Goal: Task Accomplishment & Management: Use online tool/utility

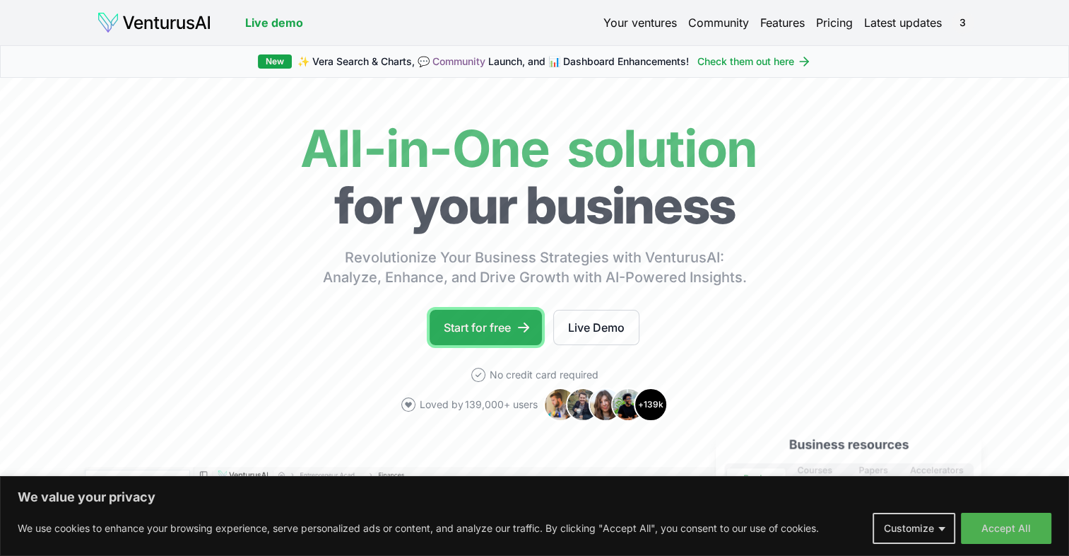
click at [481, 324] on link "Start for free" at bounding box center [486, 327] width 112 height 35
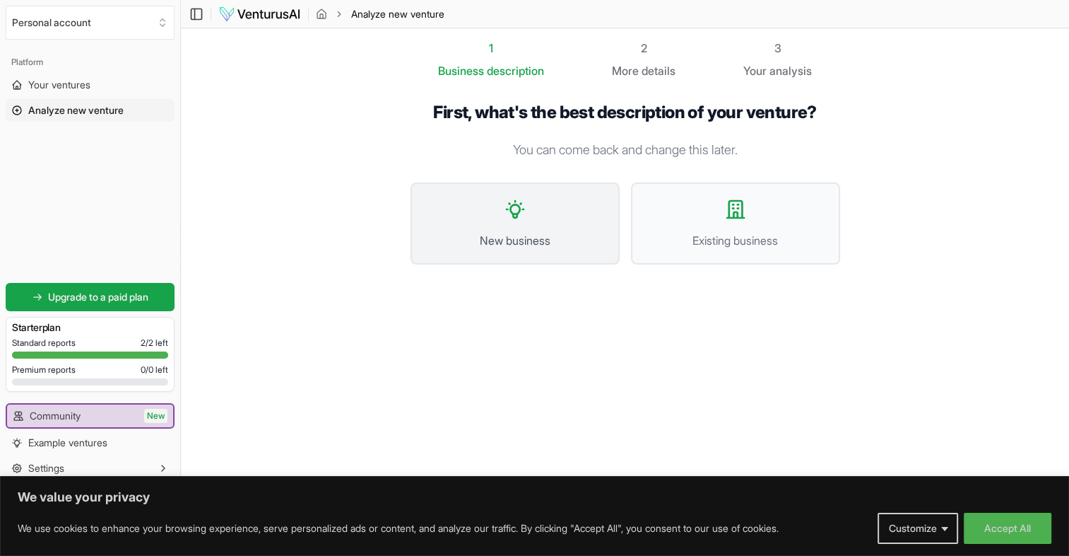
click at [512, 227] on button "New business" at bounding box center [515, 223] width 209 height 82
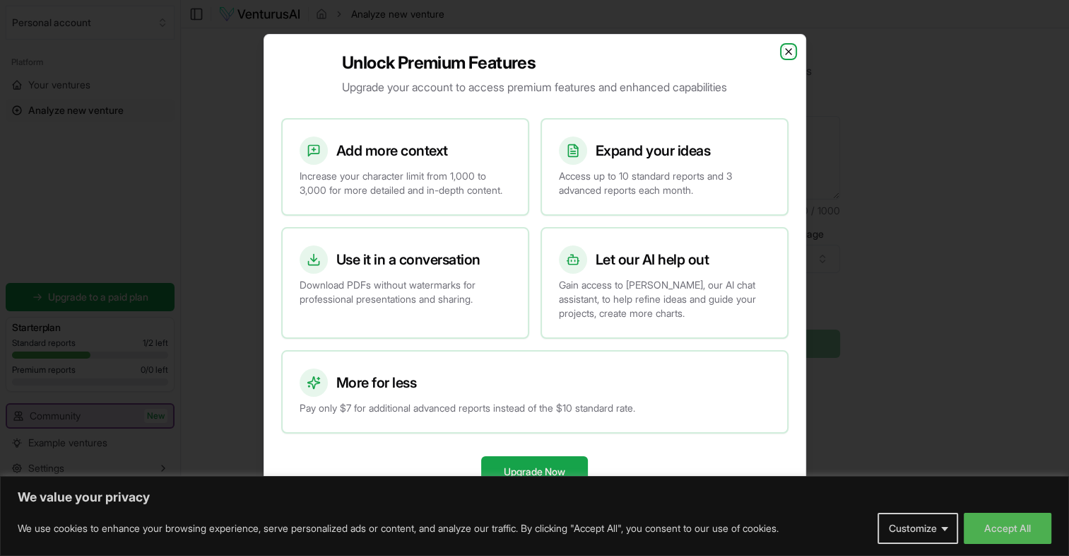
click at [789, 49] on icon "button" at bounding box center [789, 52] width 6 height 6
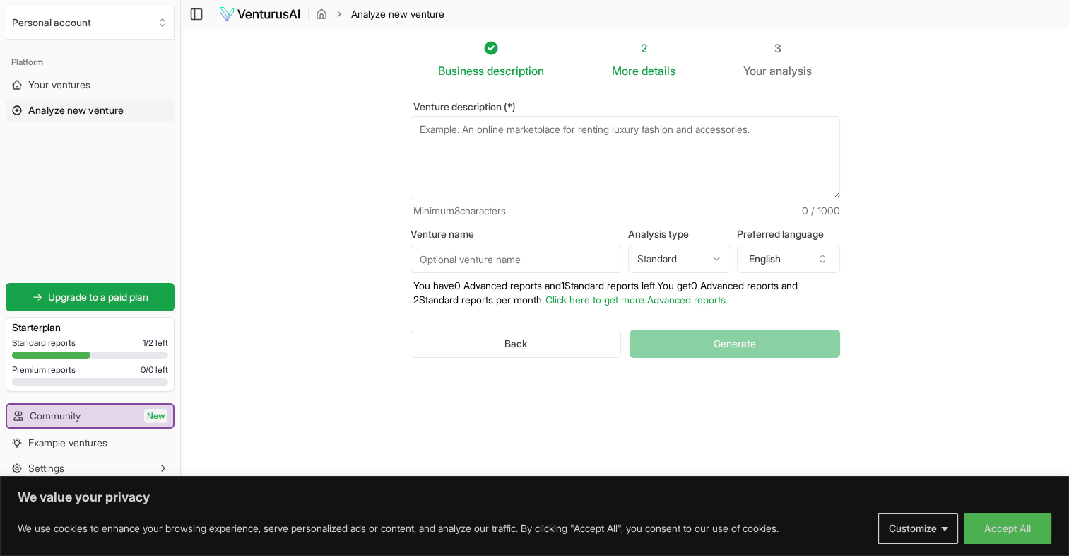
paste textarea "facilitadora de conciencia con más de 10 años de experiencia, cuya misión es gu…"
type textarea "f"
paste textarea "Eres un consultor estratégico de alto nivel especializado en negocios de desarr…"
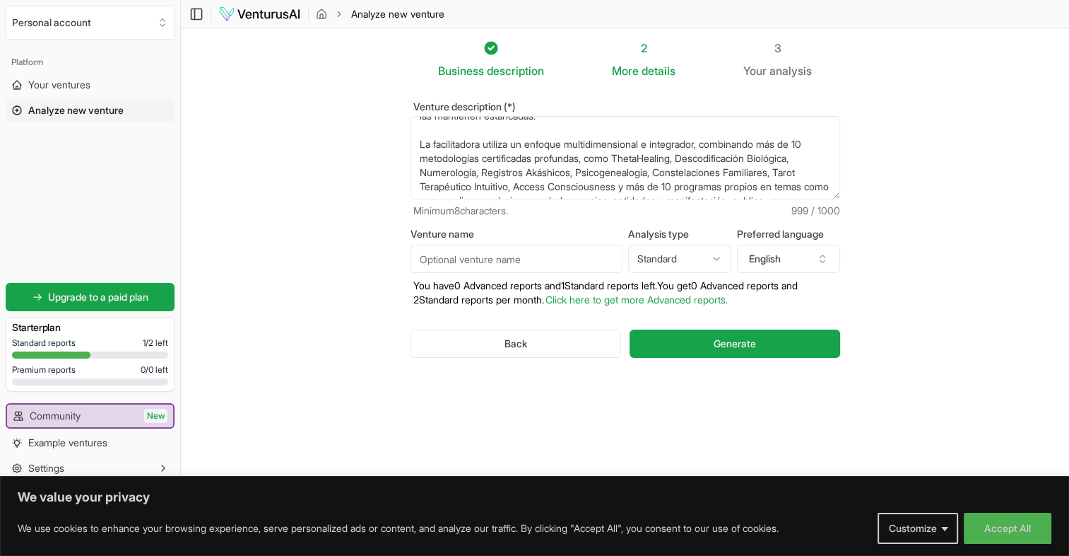
scroll to position [85, 0]
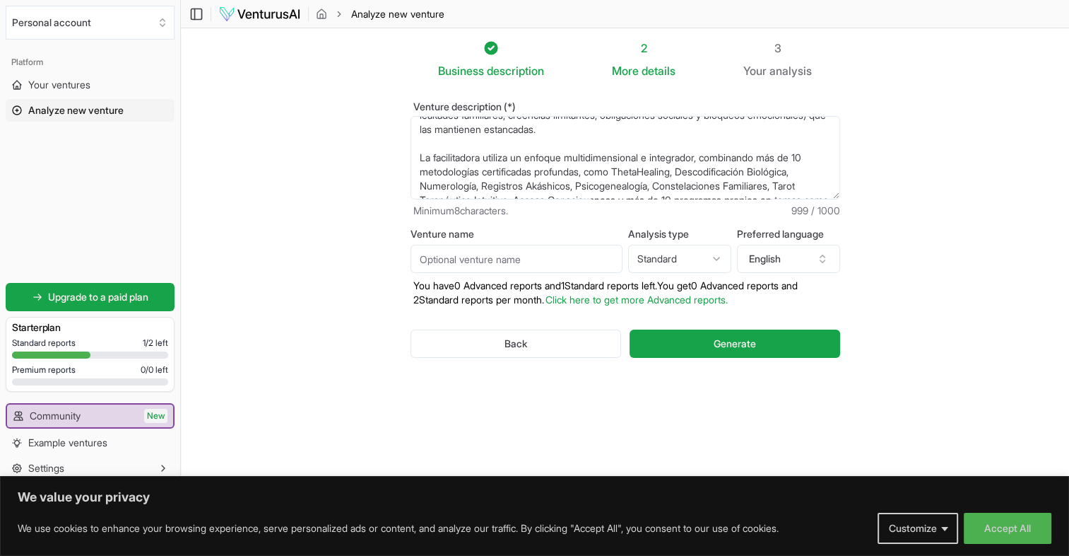
click at [420, 160] on textarea "facilitadora de conciencia con más de 10 años de experiencia, cuya misión es gu…" at bounding box center [626, 157] width 430 height 83
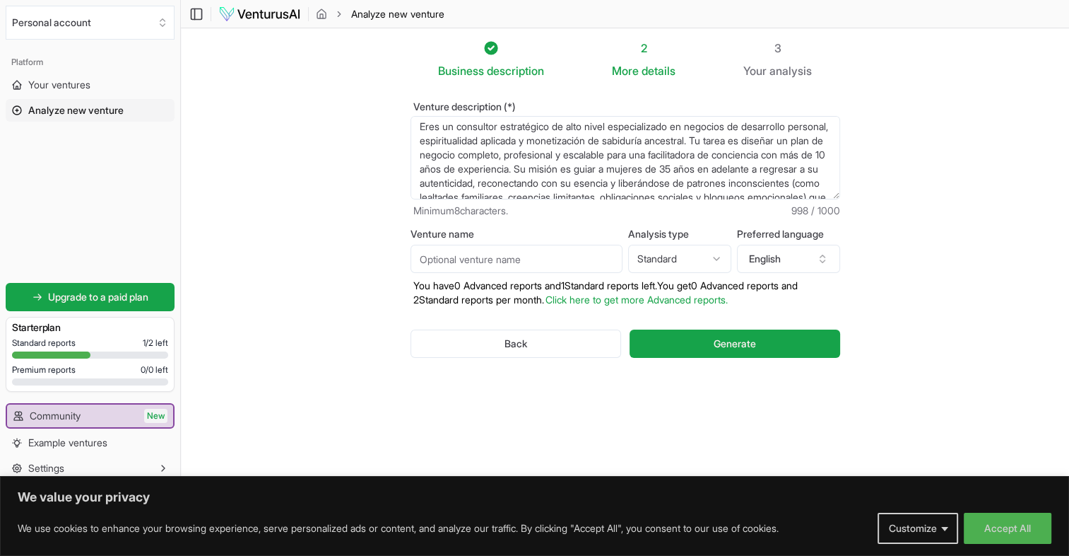
scroll to position [0, 0]
click at [707, 158] on textarea "facilitadora de conciencia con más de 10 años de experiencia, cuya misión es gu…" at bounding box center [626, 157] width 430 height 83
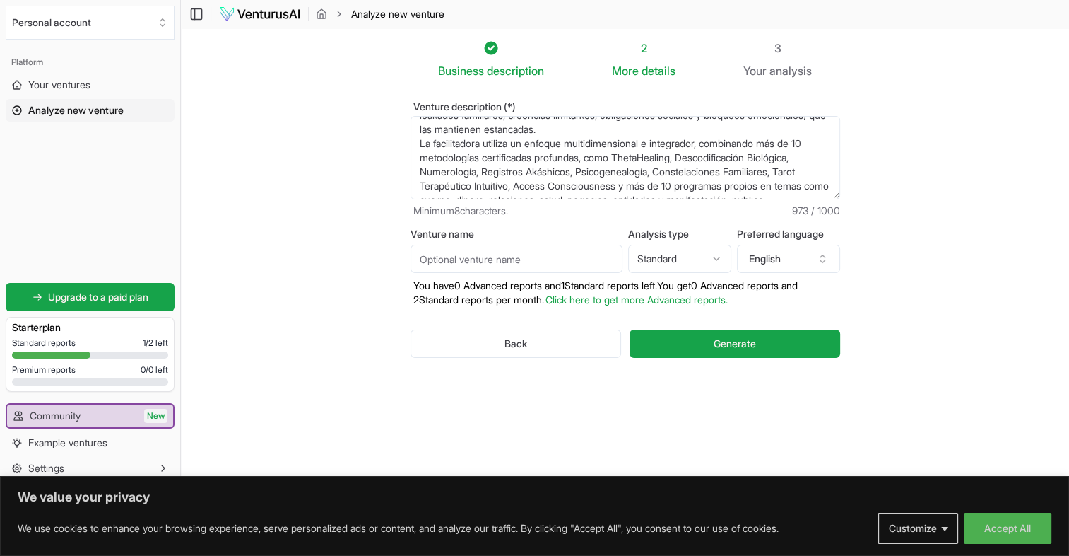
scroll to position [113, 0]
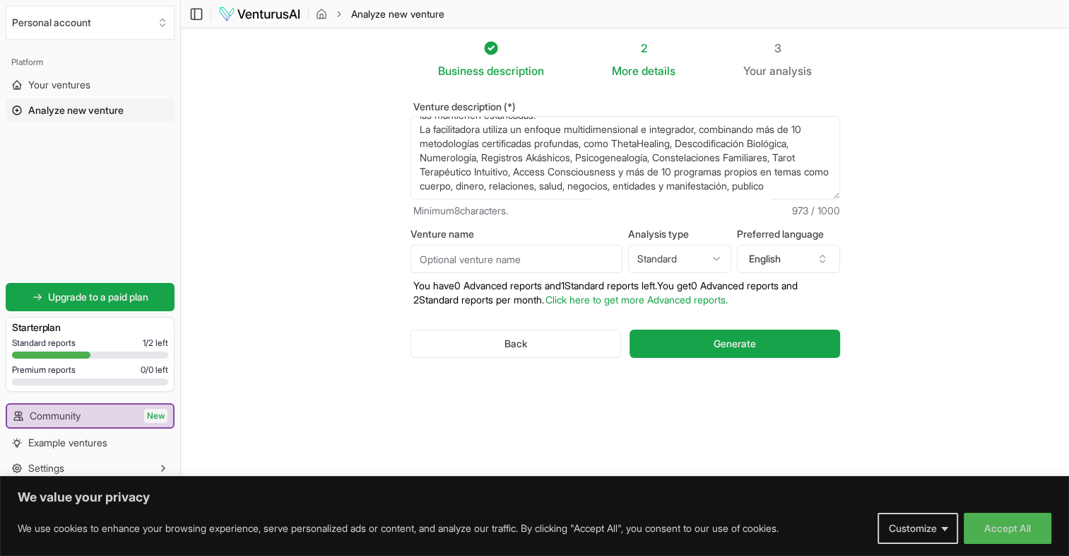
click at [528, 187] on textarea "facilitadora de conciencia con más de 10 años de experiencia, cuya misión es gu…" at bounding box center [626, 157] width 430 height 83
click at [823, 256] on icon "button" at bounding box center [822, 258] width 11 height 11
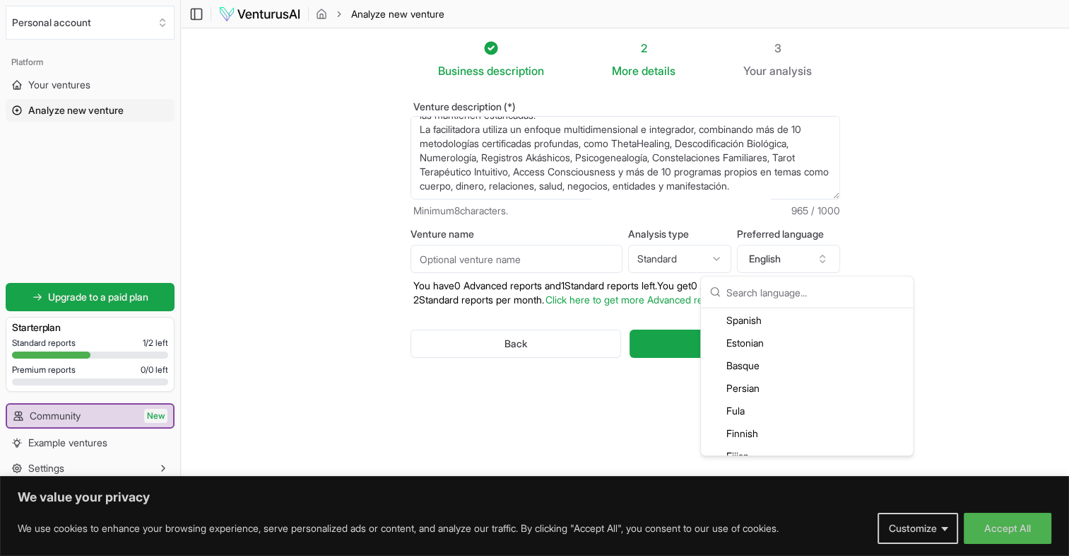
scroll to position [817, 0]
click at [754, 364] on div "Spanish" at bounding box center [807, 364] width 206 height 23
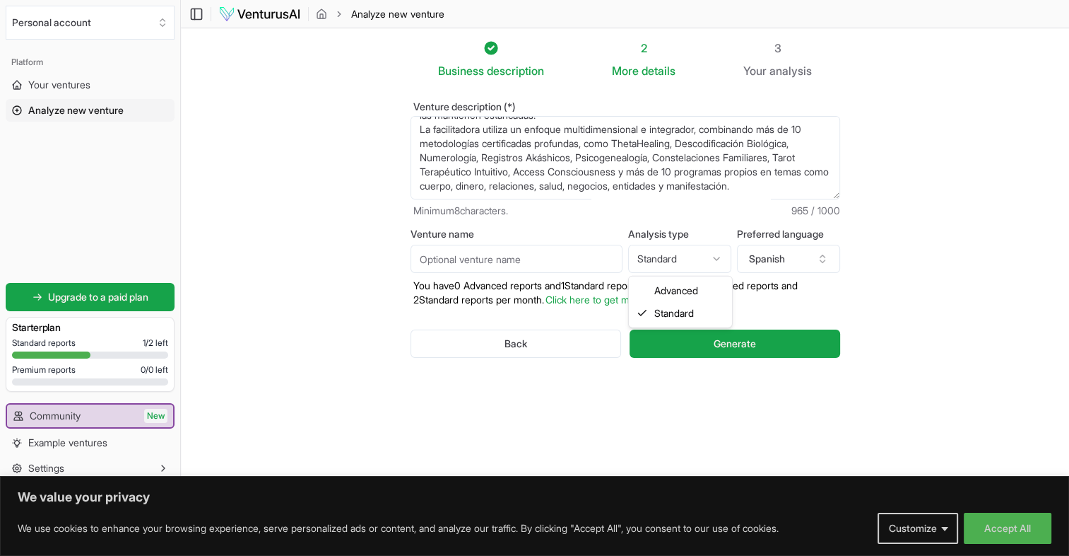
click at [716, 257] on html "We value your privacy We use cookies to enhance your browsing experience, serve…" at bounding box center [534, 278] width 1069 height 556
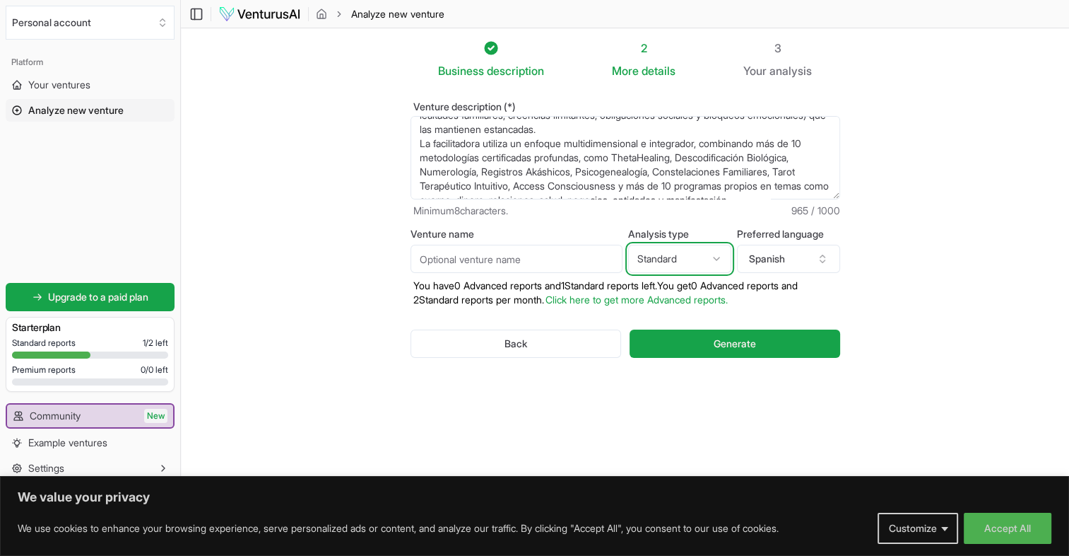
scroll to position [0, 0]
click at [835, 124] on html "We value your privacy We use cookies to enhance your browsing experience, serve…" at bounding box center [534, 278] width 1069 height 556
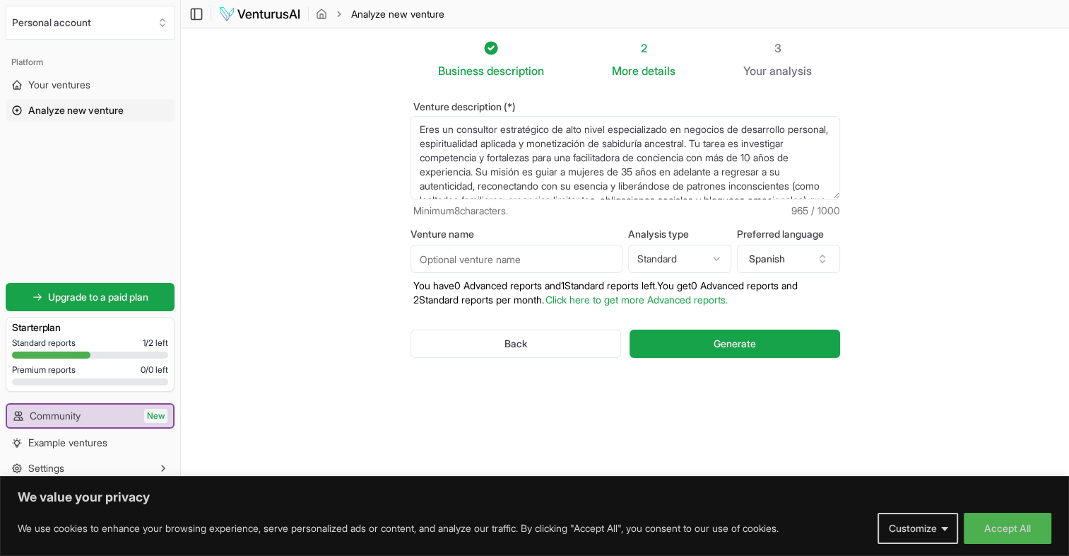
click at [529, 157] on textarea "Eres un consultor estratégico de alto nivel especializado en negocios de desarr…" at bounding box center [626, 157] width 430 height 83
click at [621, 157] on textarea "Eres un consultor estratégico de alto nivel especializado en negocios de desarr…" at bounding box center [626, 157] width 430 height 83
click at [711, 157] on textarea "Eres un consultor estratégico de alto nivel especializado en negocios de desarr…" at bounding box center [626, 157] width 430 height 83
click at [707, 158] on textarea "Eres un consultor estratégico de alto nivel especializado en negocios de desarr…" at bounding box center [626, 157] width 430 height 83
type textarea "Eres un consultor estratégico de alto nivel especializado en negocios de desarr…"
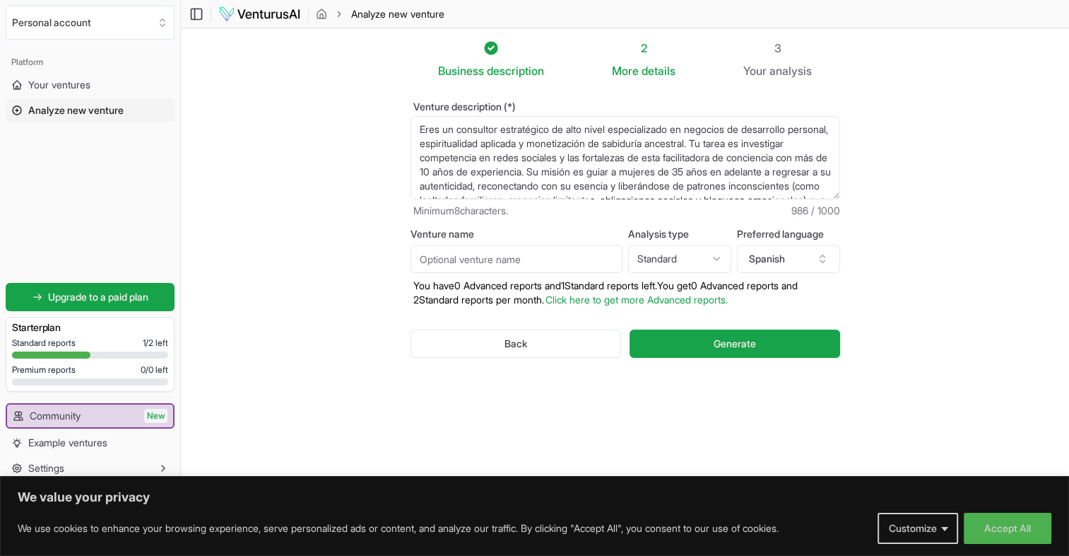
click at [717, 259] on html "We value your privacy We use cookies to enhance your browsing experience, serve…" at bounding box center [534, 278] width 1069 height 556
click at [731, 344] on html "We value your privacy We use cookies to enhance your browsing experience, serve…" at bounding box center [534, 278] width 1069 height 556
click at [731, 344] on span "Generate" at bounding box center [735, 343] width 42 height 14
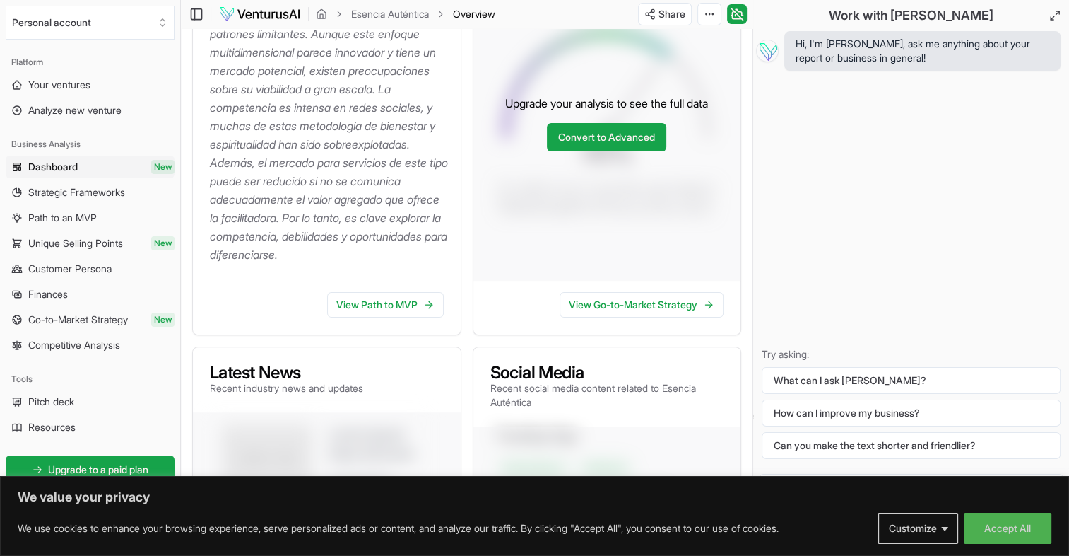
scroll to position [337, 0]
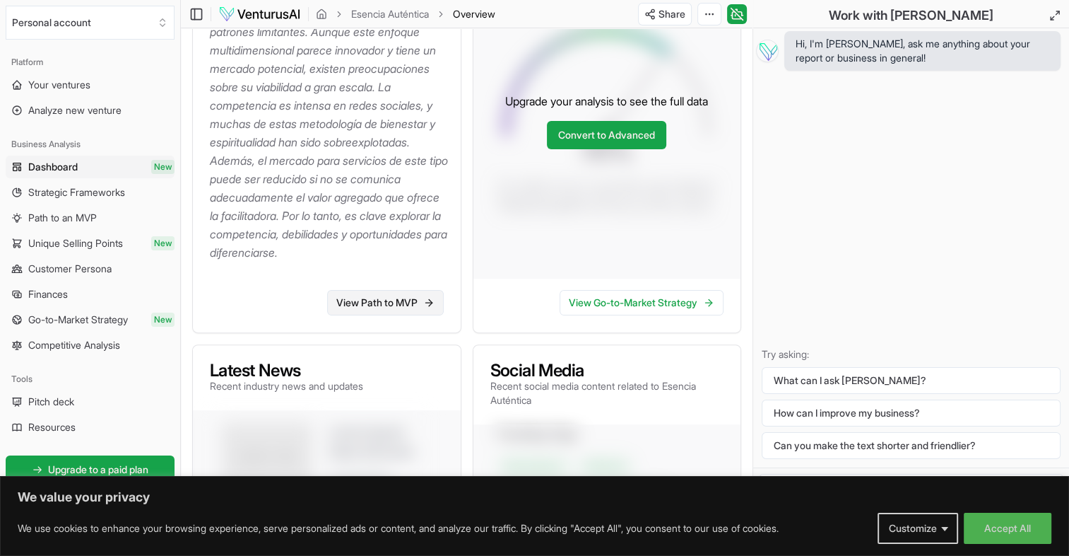
click at [404, 315] on link "View Path to MVP" at bounding box center [385, 302] width 117 height 25
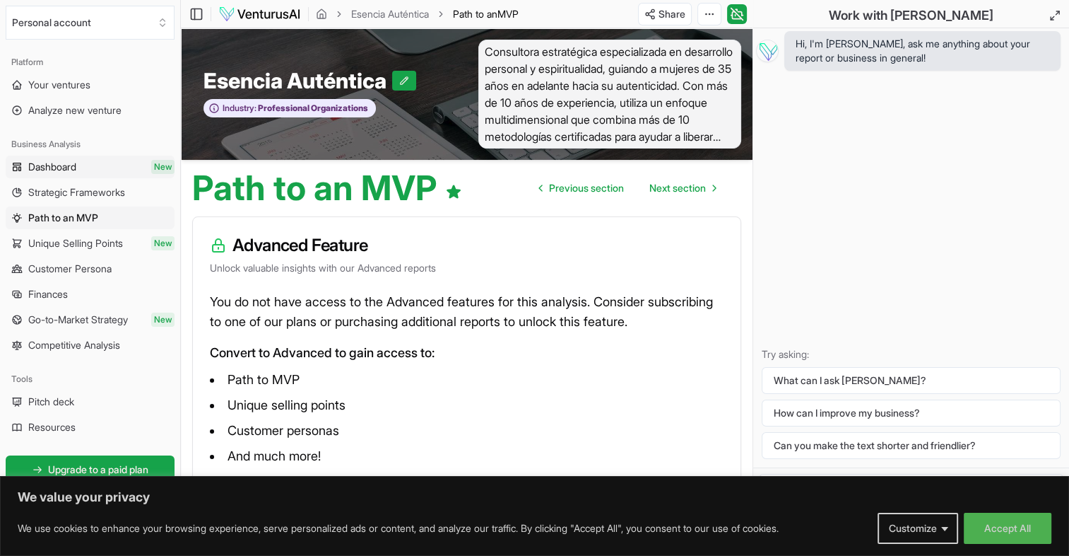
click at [44, 168] on span "Dashboard" at bounding box center [52, 167] width 48 height 14
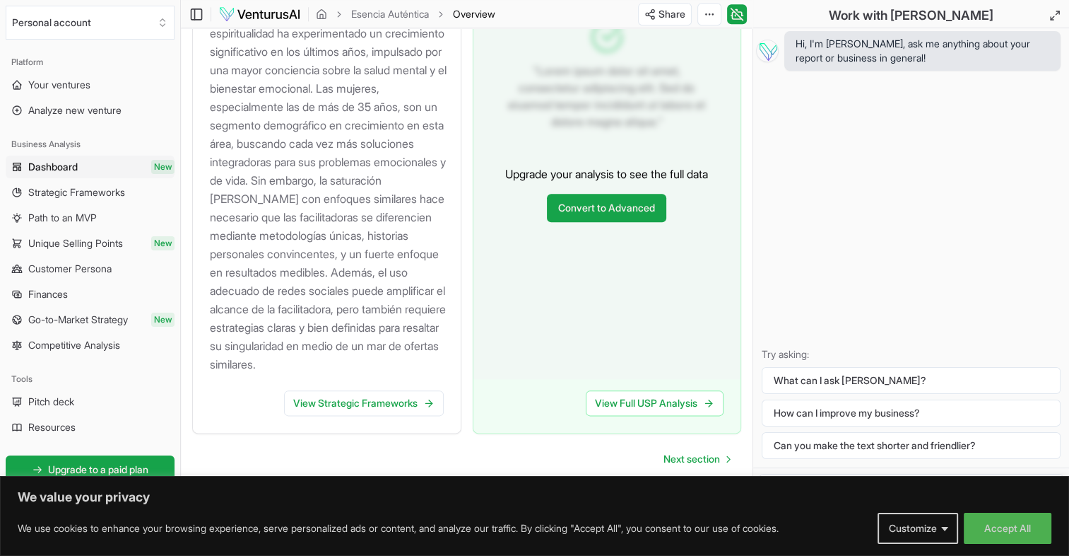
scroll to position [1656, 0]
click at [97, 196] on span "Strategic Frameworks" at bounding box center [76, 192] width 97 height 14
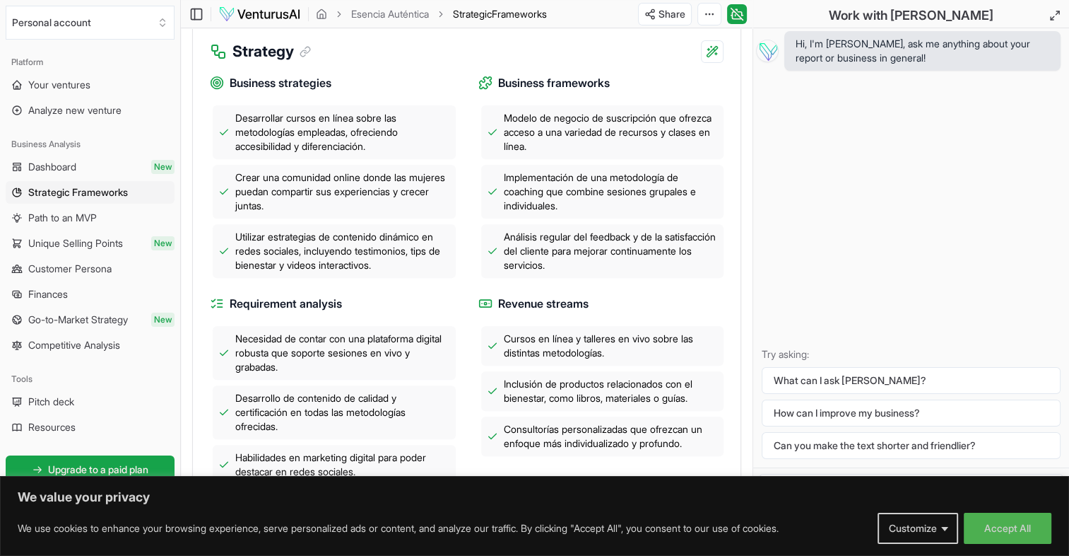
scroll to position [534, 0]
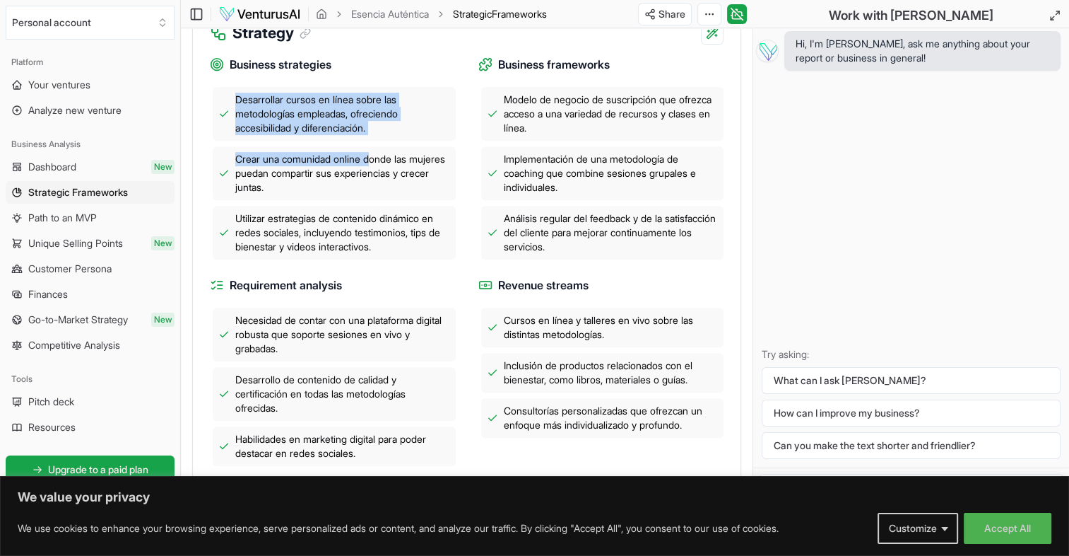
drag, startPoint x: 200, startPoint y: 108, endPoint x: 346, endPoint y: 176, distance: 161.3
click at [346, 176] on div "Business strategies Desarrollar cursos en línea sobre las metodologías empleada…" at bounding box center [467, 264] width 548 height 438
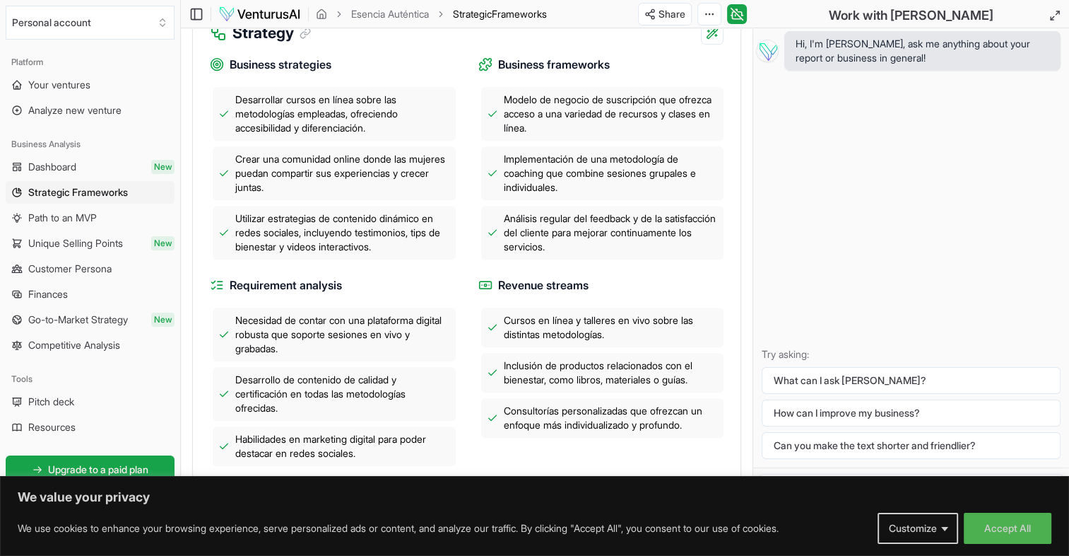
click at [198, 112] on div "Business strategies Desarrollar cursos en línea sobre las metodologías empleada…" at bounding box center [467, 264] width 548 height 438
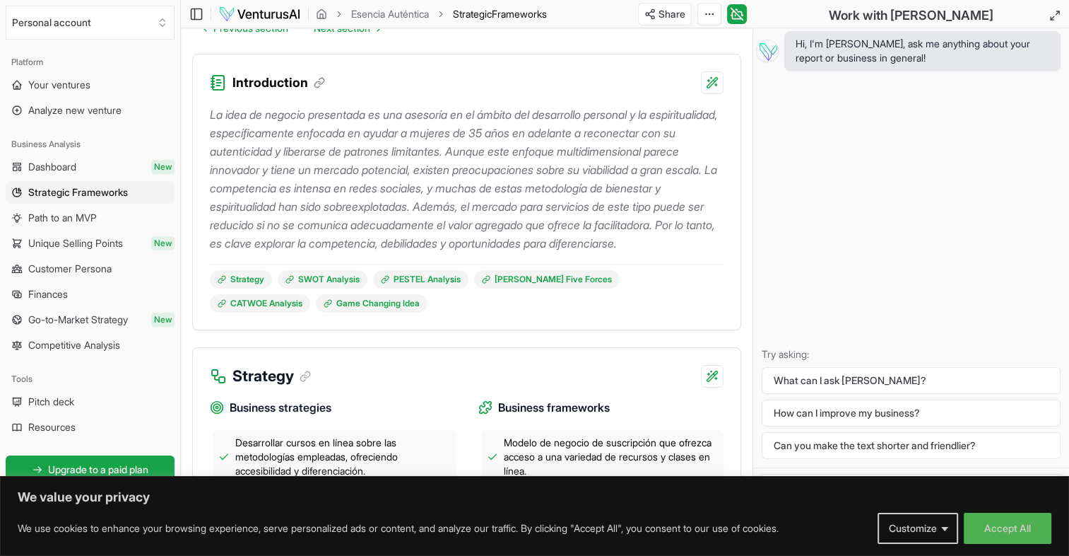
scroll to position [200, 0]
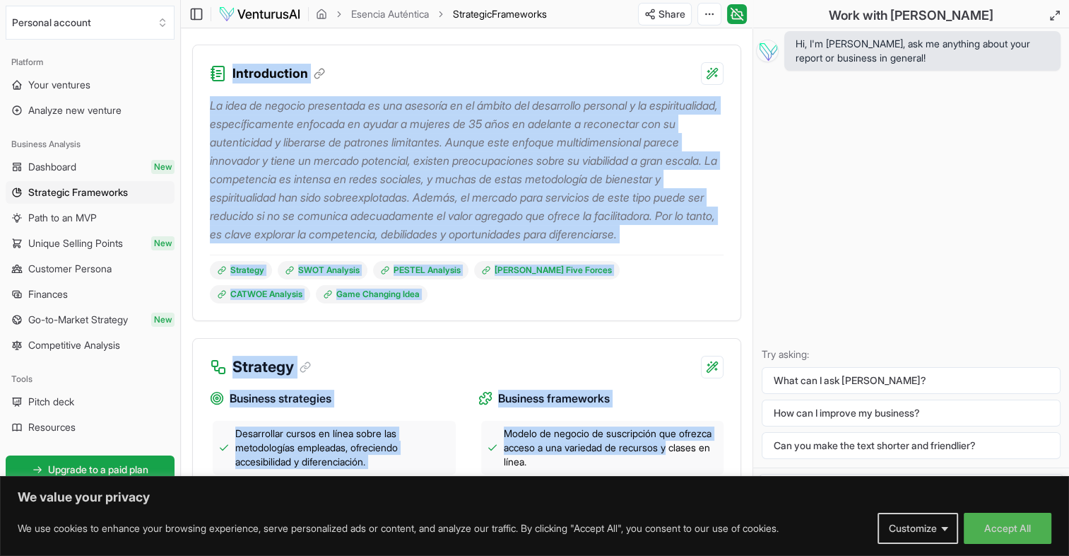
drag, startPoint x: 209, startPoint y: 72, endPoint x: 727, endPoint y: 469, distance: 651.9
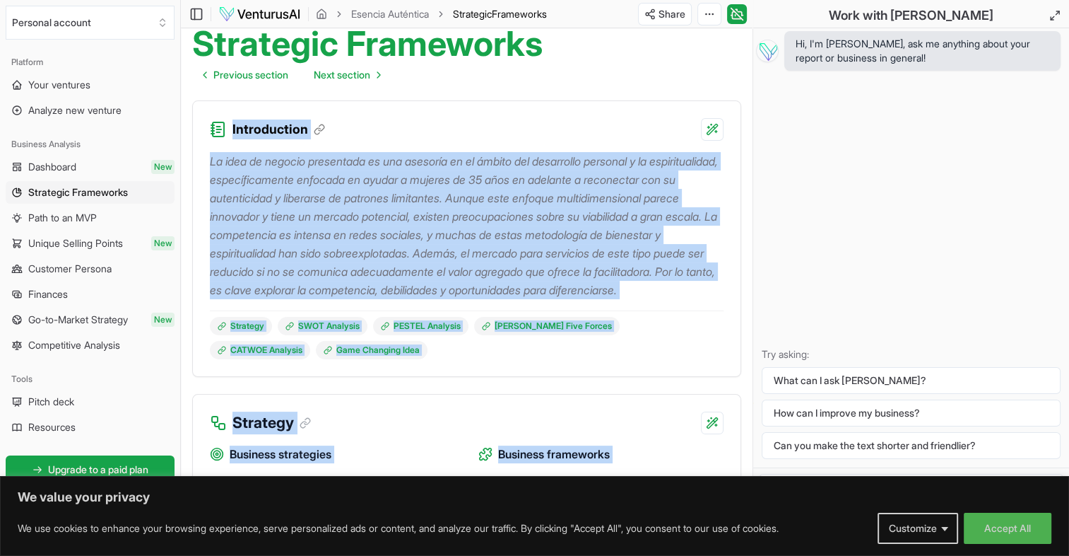
scroll to position [168, 0]
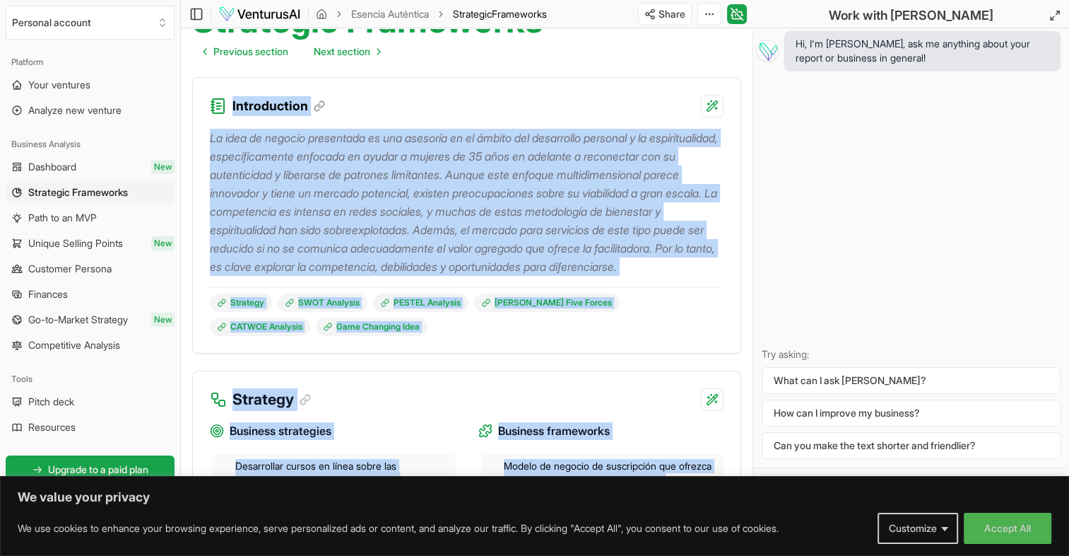
click at [433, 276] on p "La idea de negocio presentada es una asesoría en el ámbito del desarrollo perso…" at bounding box center [467, 202] width 514 height 147
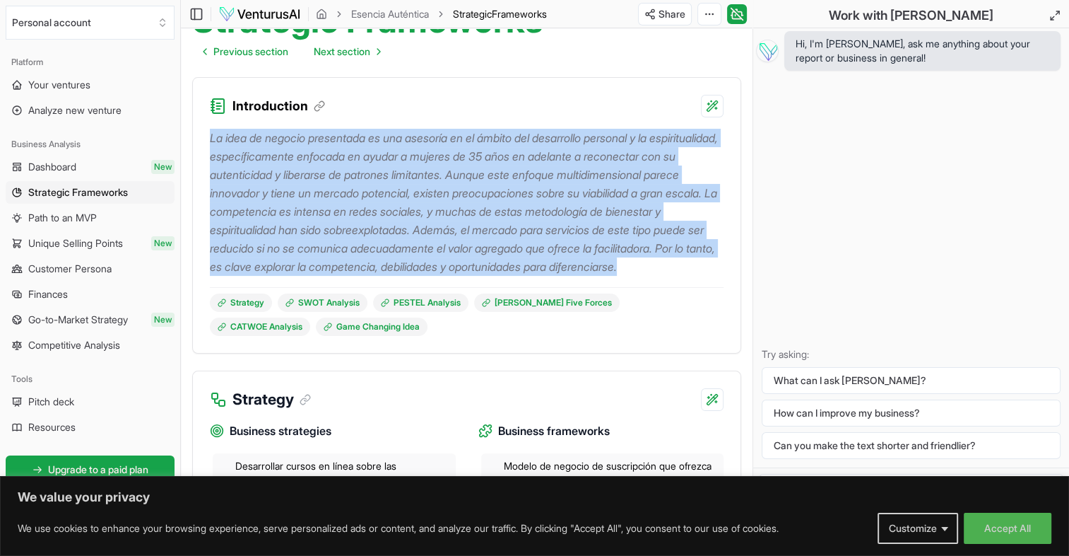
drag, startPoint x: 212, startPoint y: 136, endPoint x: 414, endPoint y: 280, distance: 248.3
click at [414, 276] on p "La idea de negocio presentada es una asesoría en el ámbito del desarrollo perso…" at bounding box center [467, 202] width 514 height 147
click at [715, 276] on p "La idea de negocio presentada es una asesoría en el ámbito del desarrollo perso…" at bounding box center [467, 202] width 514 height 147
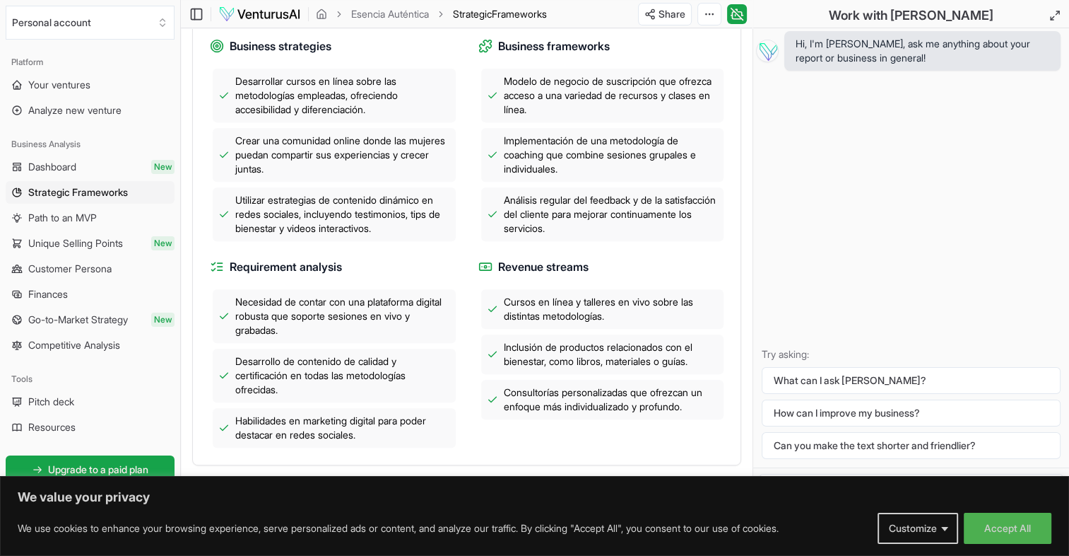
scroll to position [557, 0]
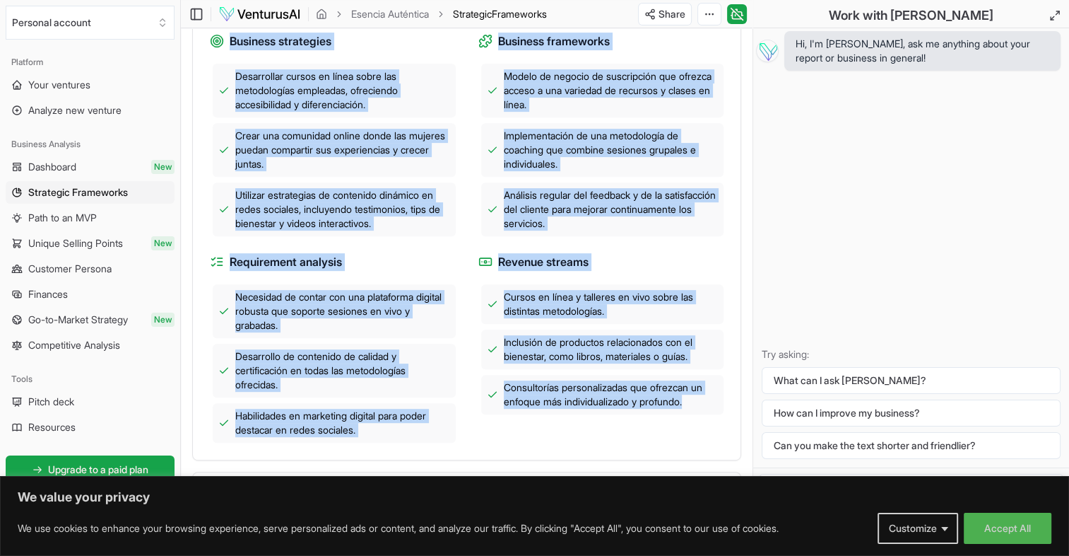
drag, startPoint x: 217, startPoint y: 31, endPoint x: 705, endPoint y: 443, distance: 639.0
click at [705, 443] on div "Strategy Business strategies Desarrollar cursos en línea sobre las metodologías…" at bounding box center [466, 220] width 549 height 479
copy div "Loremips Dolorsit ametconsec Adipiscinge seddoe te incid utlab etd magnaaliquae…"
click at [700, 269] on div "Business strategies Desarrollar cursos en línea sobre las metodologías empleada…" at bounding box center [467, 231] width 514 height 421
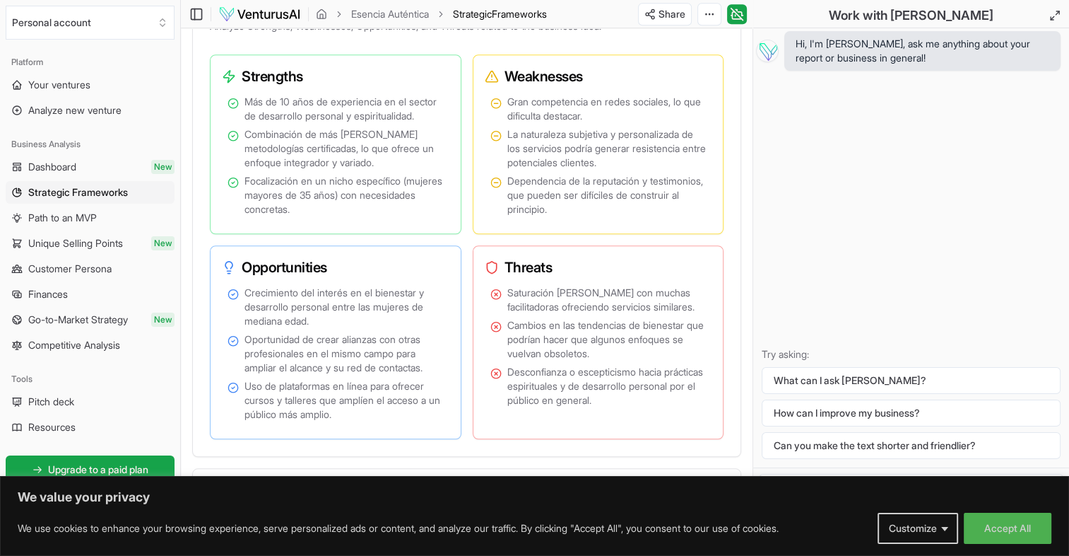
scroll to position [1084, 0]
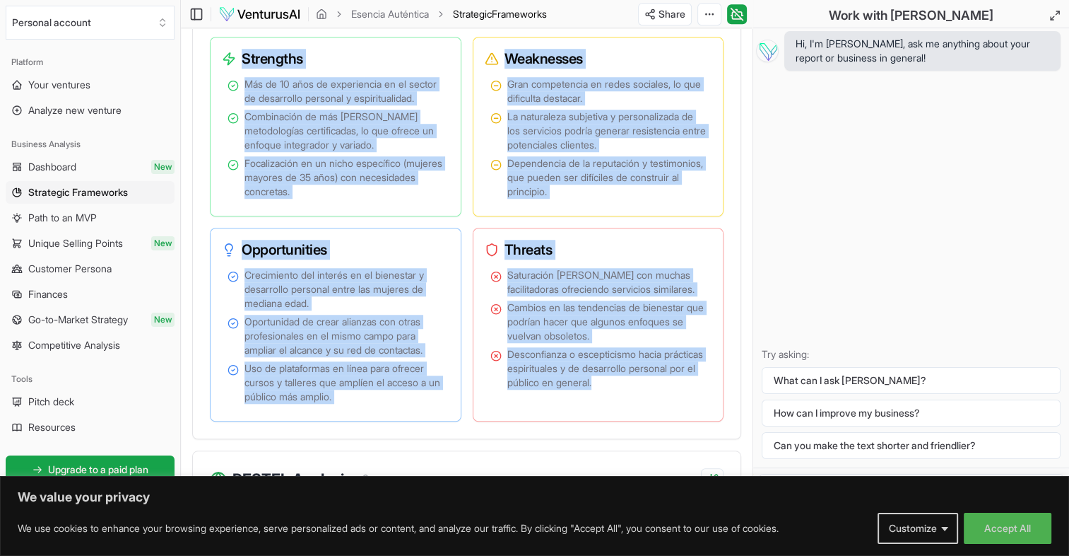
drag, startPoint x: 240, startPoint y: 69, endPoint x: 684, endPoint y: 452, distance: 586.8
click at [684, 439] on div "Analyze Strengths, Weaknesses, Opportunities, and Threats related to the busine…" at bounding box center [467, 219] width 548 height 440
copy div "Loremipsu Dol si 63 amet co adipiscinge se do eiusmo te incididunt utlabore e d…"
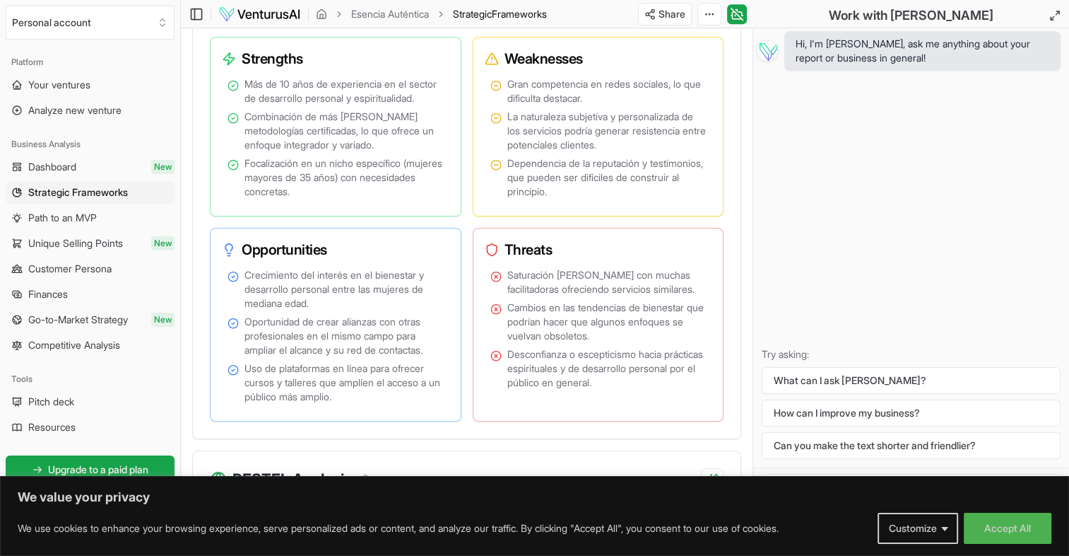
click at [758, 177] on div "Hi, I'm [PERSON_NAME], ask me anything about your report or business in general…" at bounding box center [911, 247] width 316 height 439
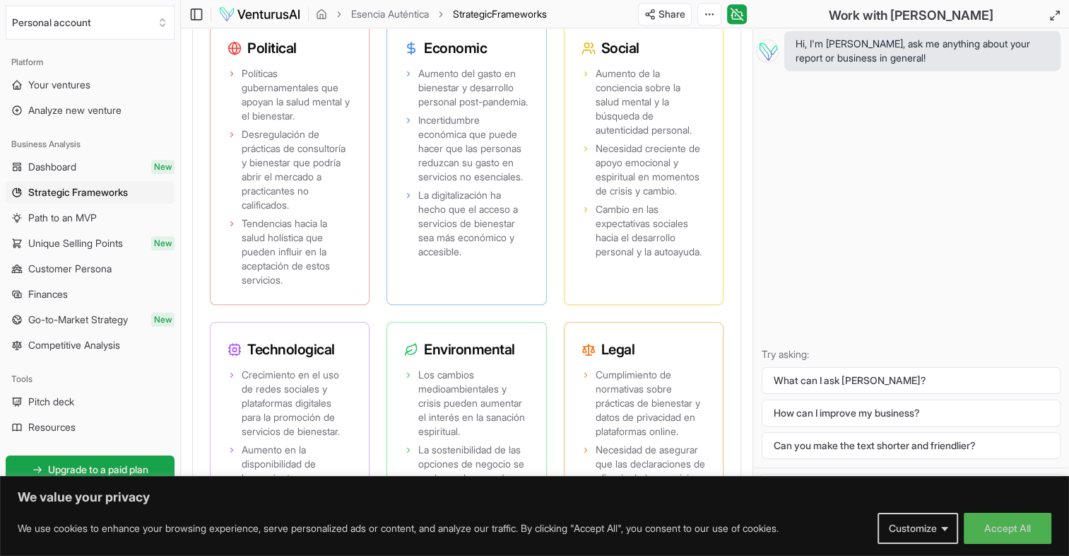
scroll to position [1620, 0]
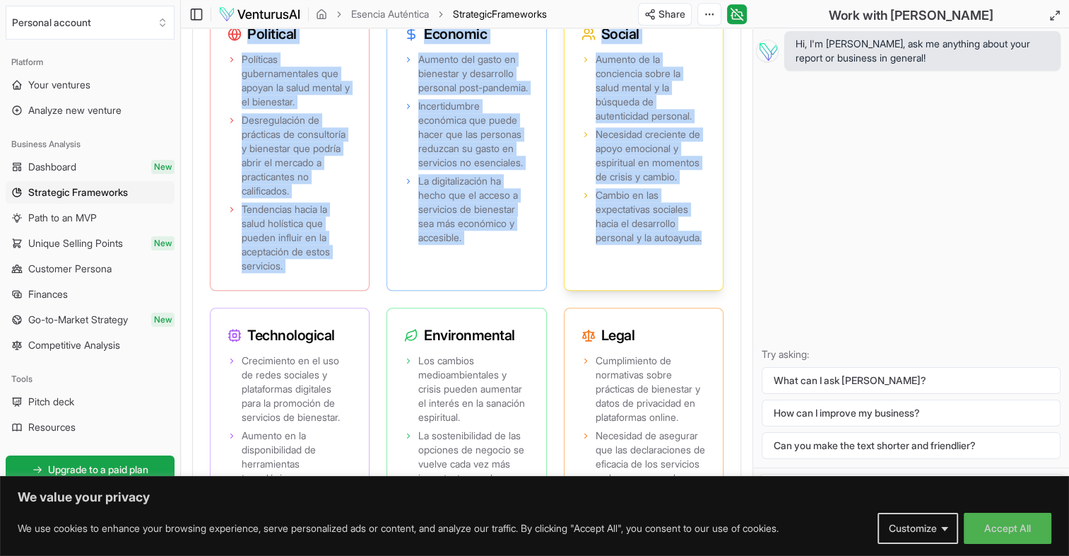
drag, startPoint x: 226, startPoint y: 72, endPoint x: 671, endPoint y: 315, distance: 506.7
click at [671, 315] on div "Political Políticas gubernamentales que apoyan la salud mental y el bienestar. …" at bounding box center [467, 305] width 514 height 599
copy div "Political Políticas gubernamentales que apoyan la salud mental y el bienestar. …"
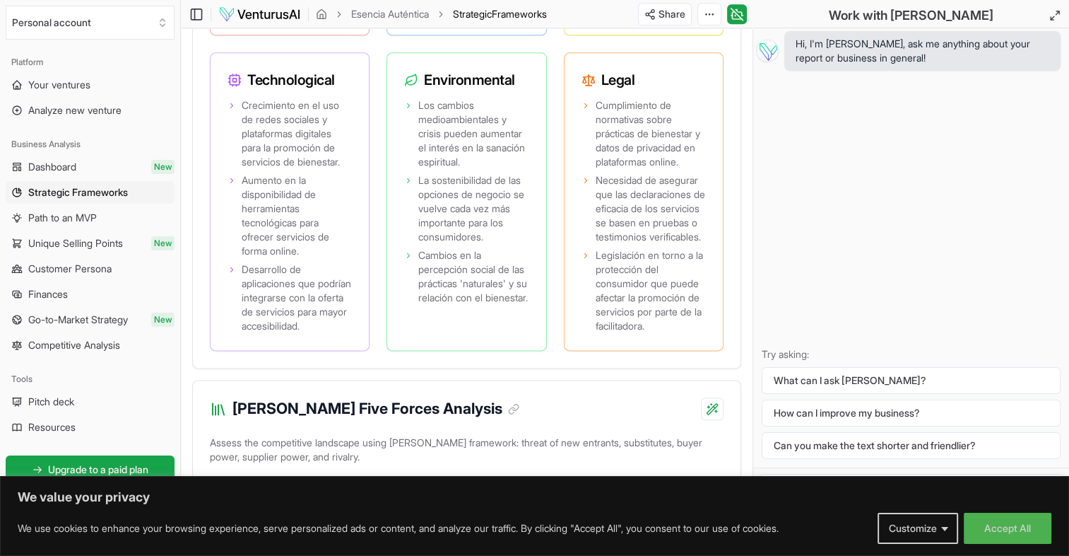
scroll to position [1880, 0]
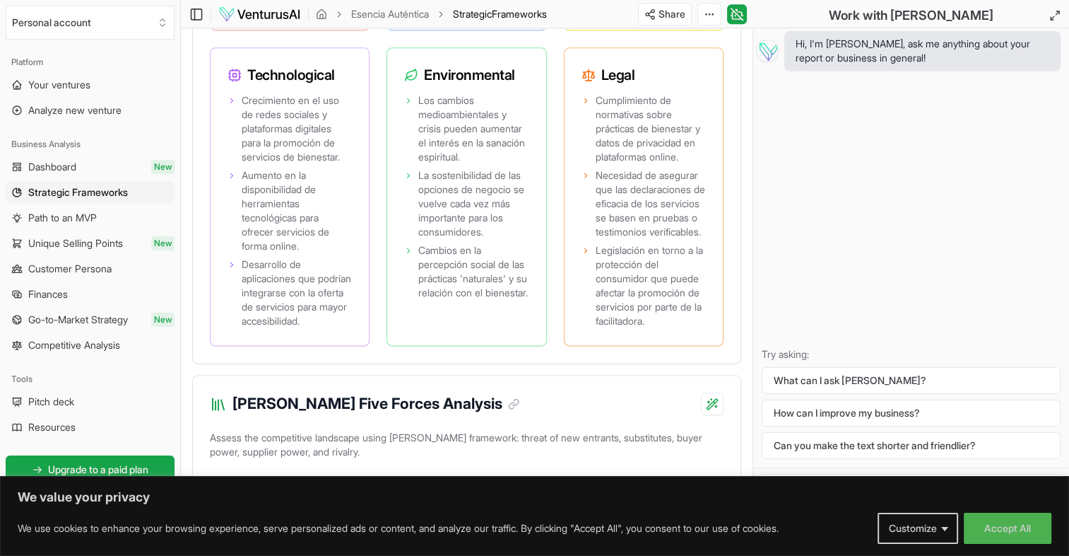
click at [633, 84] on div "Political Políticas gubernamentales que apoyan la salud mental y el bienestar. …" at bounding box center [467, 45] width 514 height 599
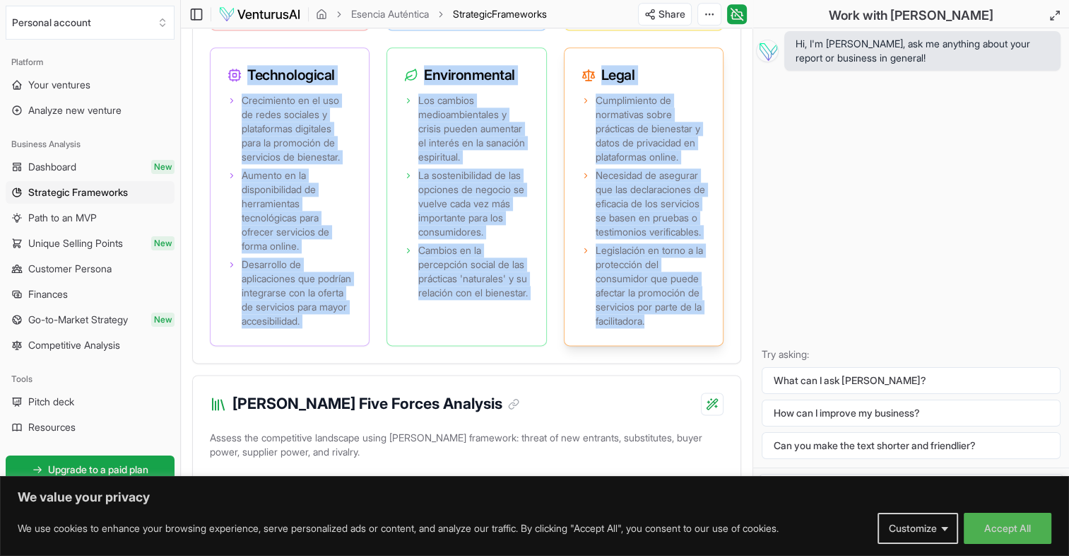
drag, startPoint x: 233, startPoint y: 121, endPoint x: 696, endPoint y: 388, distance: 535.1
click at [696, 346] on div "Political Políticas gubernamentales que apoyan la salud mental y el bienestar. …" at bounding box center [467, 45] width 514 height 599
copy div "Technological Crecimiento en el uso de redes sociales y plataformas digitales p…"
click at [374, 331] on div "Political Políticas gubernamentales que apoyan la salud mental y el bienestar. …" at bounding box center [467, 45] width 514 height 599
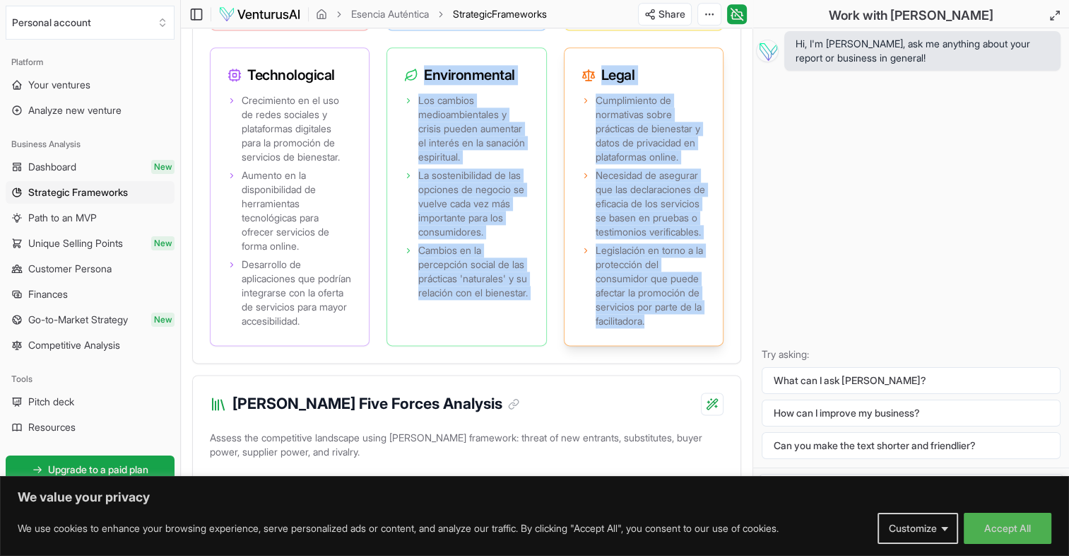
drag, startPoint x: 395, startPoint y: 117, endPoint x: 687, endPoint y: 394, distance: 403.0
click at [687, 346] on div "Political Políticas gubernamentales que apoyan la salud mental y el bienestar. …" at bounding box center [467, 45] width 514 height 599
copy div "Environmental Los cambios medioambientales y crisis pueden aumentar el interés …"
click at [646, 363] on div "Examine the Political, Economic, Social, Technological, Environmental, and Lega…" at bounding box center [467, 34] width 548 height 655
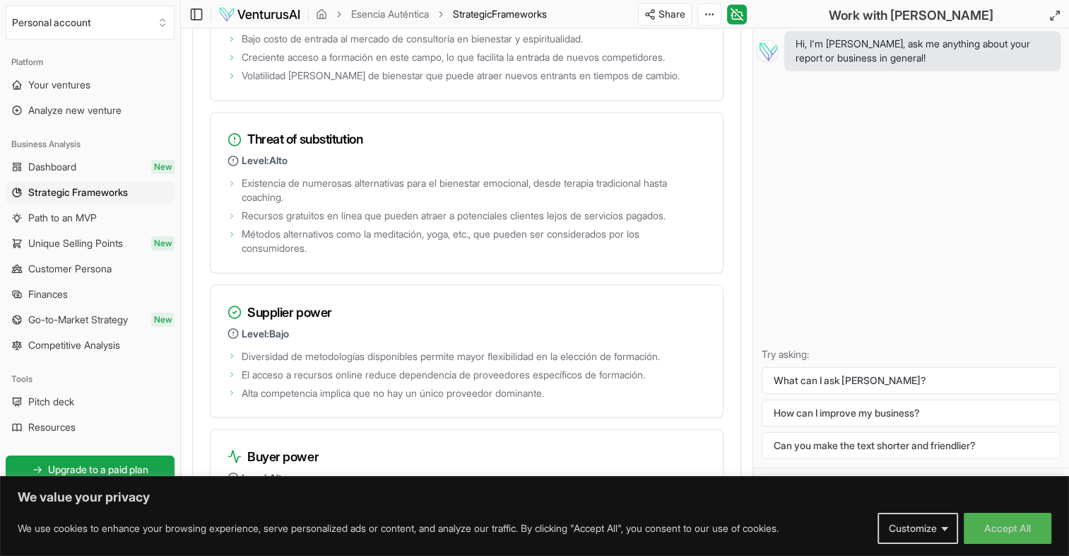
scroll to position [2384, 0]
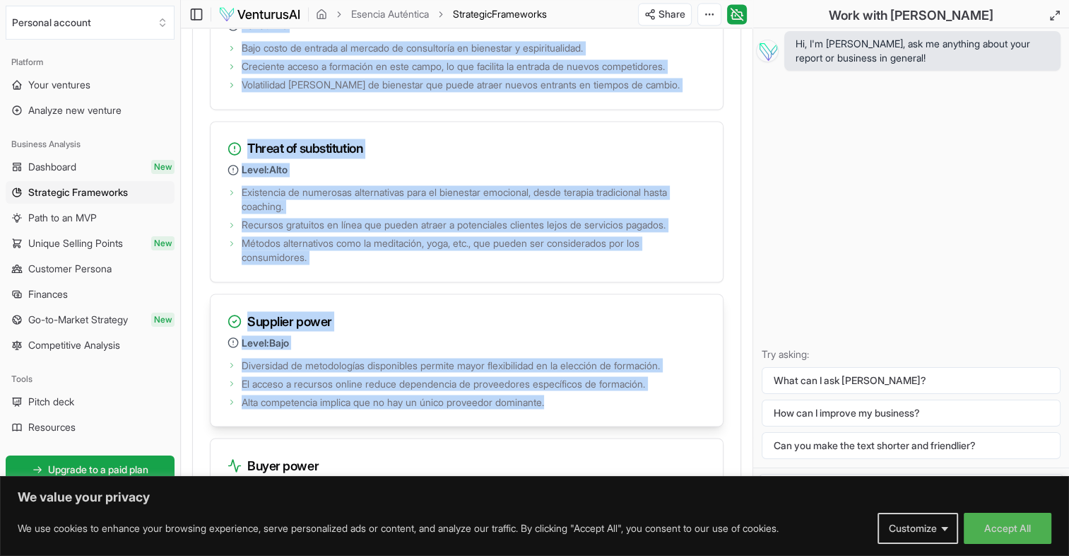
drag, startPoint x: 230, startPoint y: 55, endPoint x: 656, endPoint y: 454, distance: 583.6
click at [656, 454] on div "Threat of new entry Level: Alto Bajo costo de entrada al mercado de consultoría…" at bounding box center [467, 353] width 514 height 752
copy div "Threat of new entry Level: Alto Bajo costo de entrada al mercado de consultoría…"
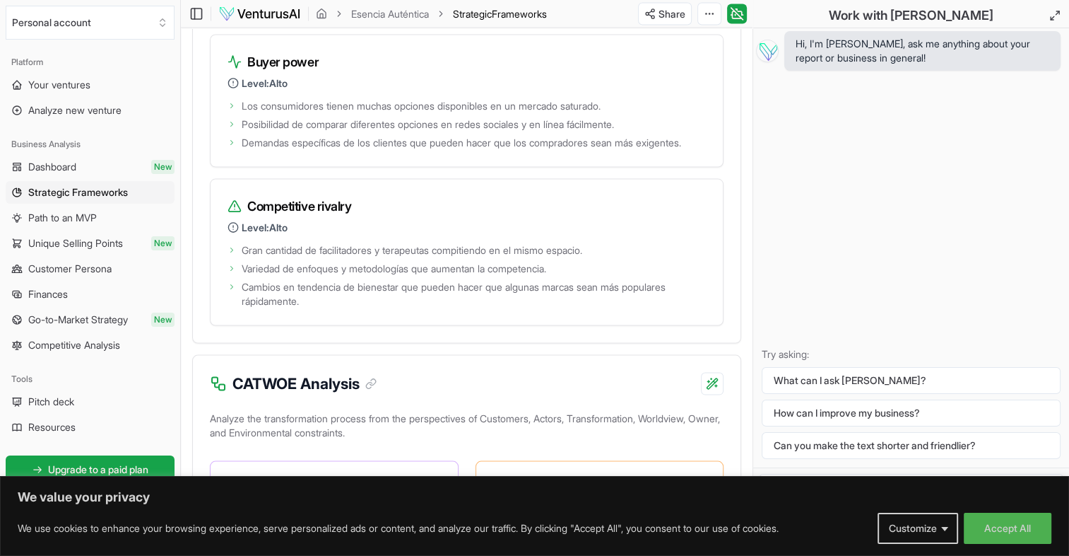
scroll to position [2824, 0]
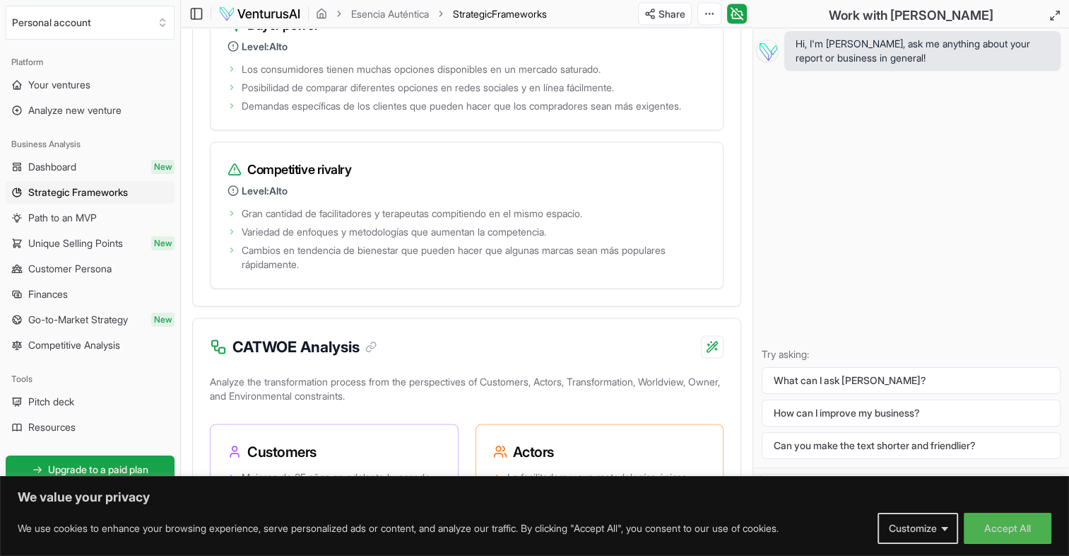
click at [786, 175] on div "Hi, I'm [PERSON_NAME], ask me anything about your report or business in general…" at bounding box center [911, 247] width 316 height 439
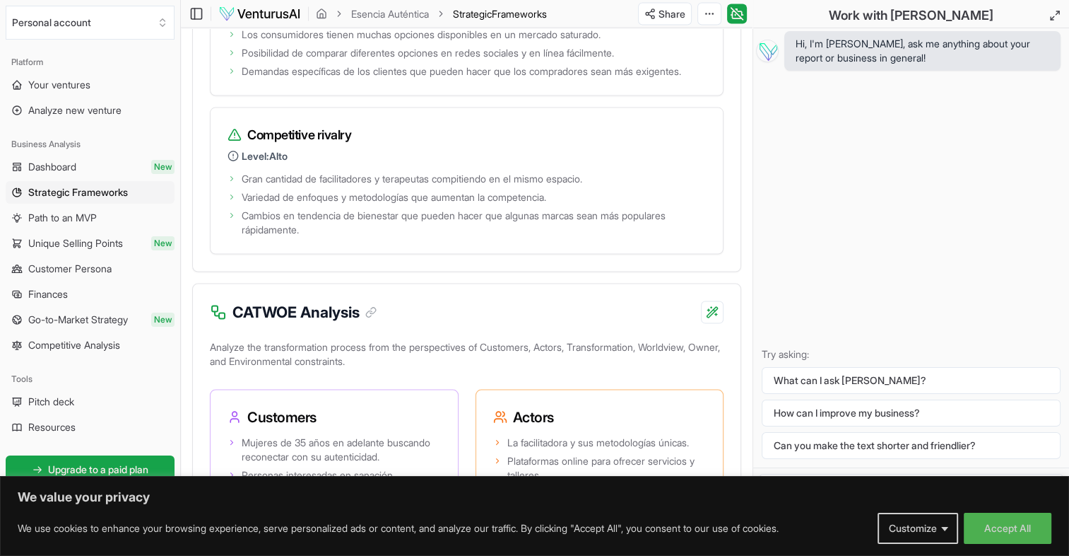
scroll to position [2868, 0]
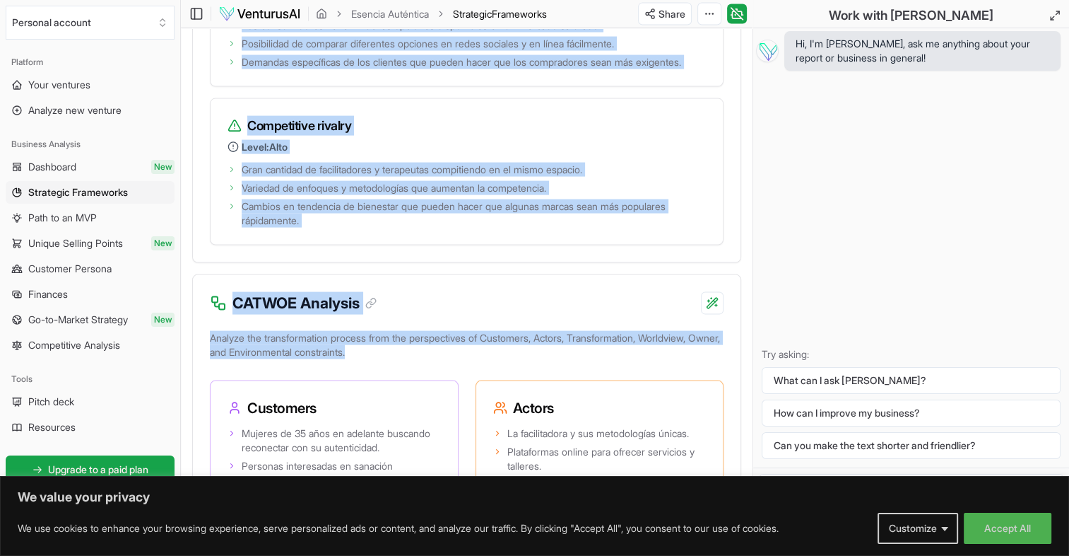
drag, startPoint x: 235, startPoint y: 33, endPoint x: 414, endPoint y: 415, distance: 422.1
copy div "Buyer power Level: Alto Los consumidores tienen muchas opciones disponibles en …"
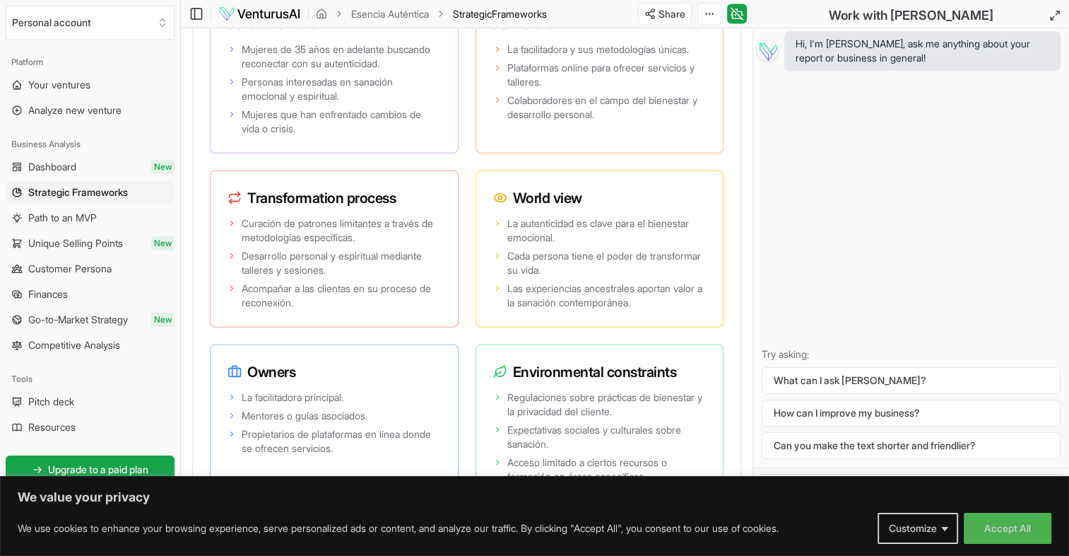
scroll to position [3261, 0]
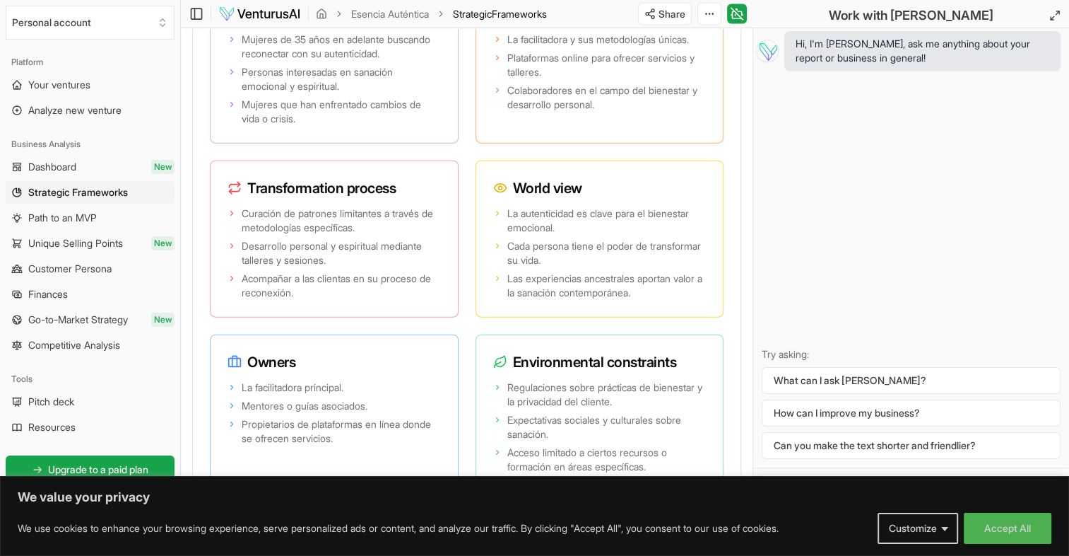
click at [992, 316] on div "Hi, I'm [PERSON_NAME], ask me anything about your report or business in general…" at bounding box center [911, 247] width 316 height 439
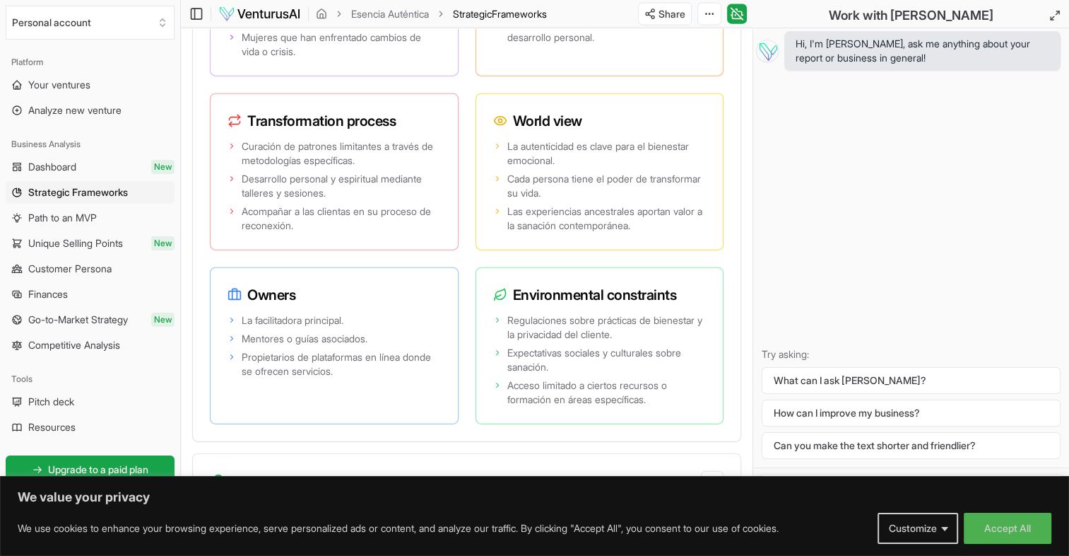
scroll to position [3300, 0]
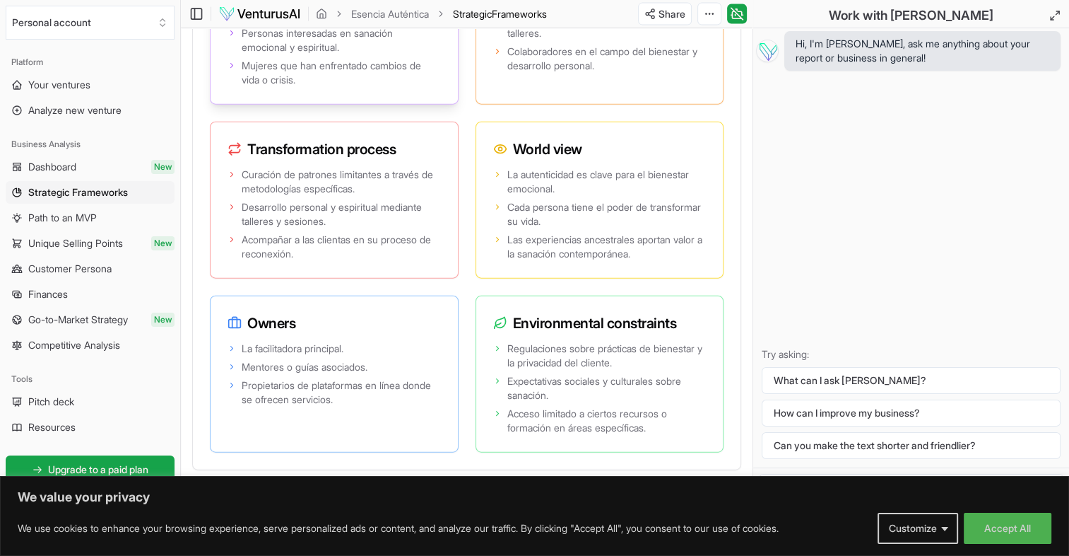
drag, startPoint x: 286, startPoint y: 38, endPoint x: 433, endPoint y: 69, distance: 150.3
click at [433, 69] on div "Customers Mujeres de 35 años en adelante buscando reconectar con su autenticida…" at bounding box center [334, 26] width 249 height 157
click at [215, 51] on div "Mujeres de 35 años en adelante buscando reconectar con su autenticidad. Persona…" at bounding box center [334, 47] width 247 height 113
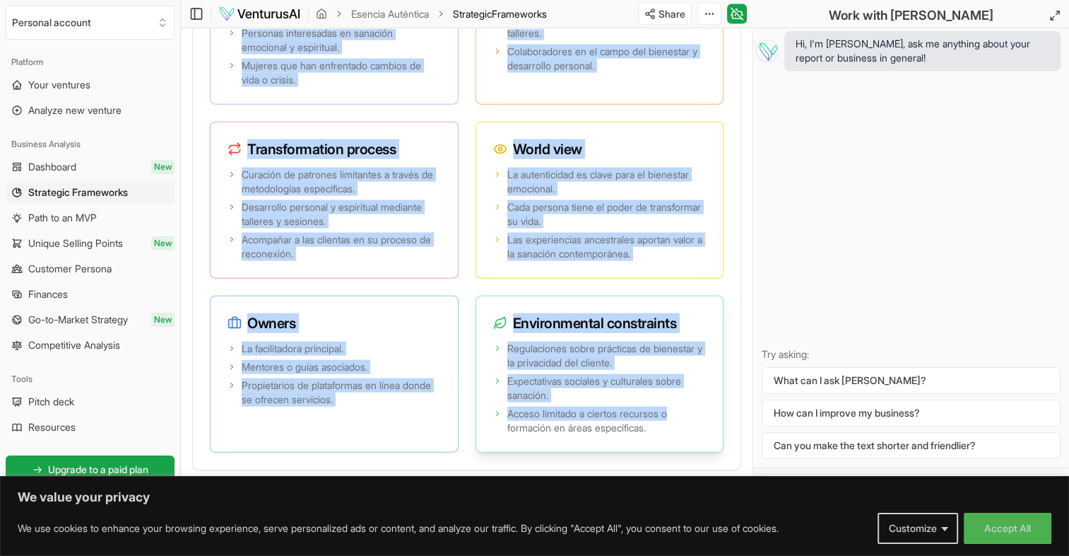
drag, startPoint x: 226, startPoint y: 33, endPoint x: 681, endPoint y: 474, distance: 633.3
click at [681, 452] on div "Customers Mujeres de 35 años en adelante buscando reconectar con su autenticida…" at bounding box center [467, 200] width 514 height 505
copy div "Loremipsu Dolorsi am 45 cons ad elitsedd eiusmodt incididunt utl et doloremagna…"
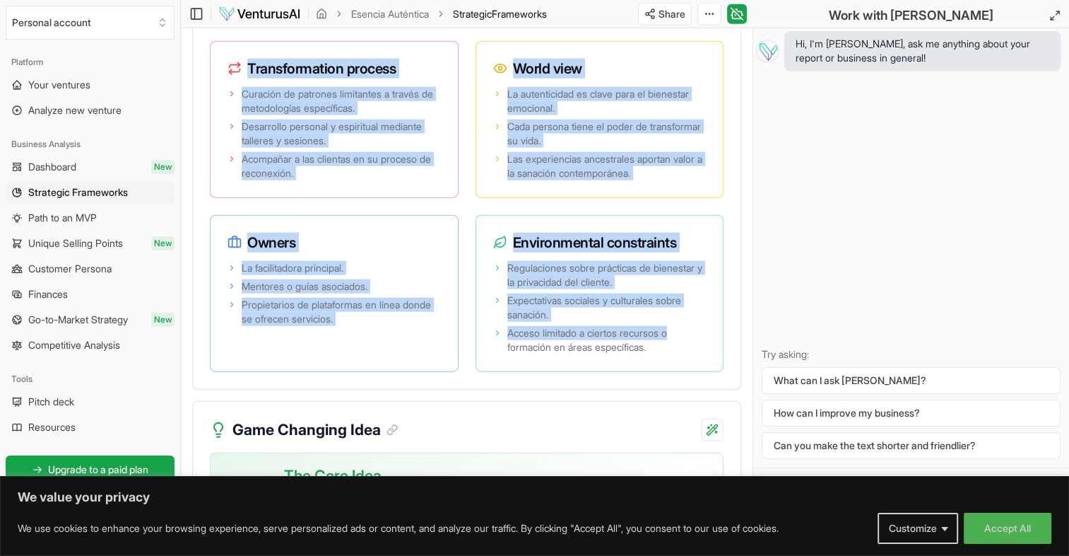
scroll to position [3390, 0]
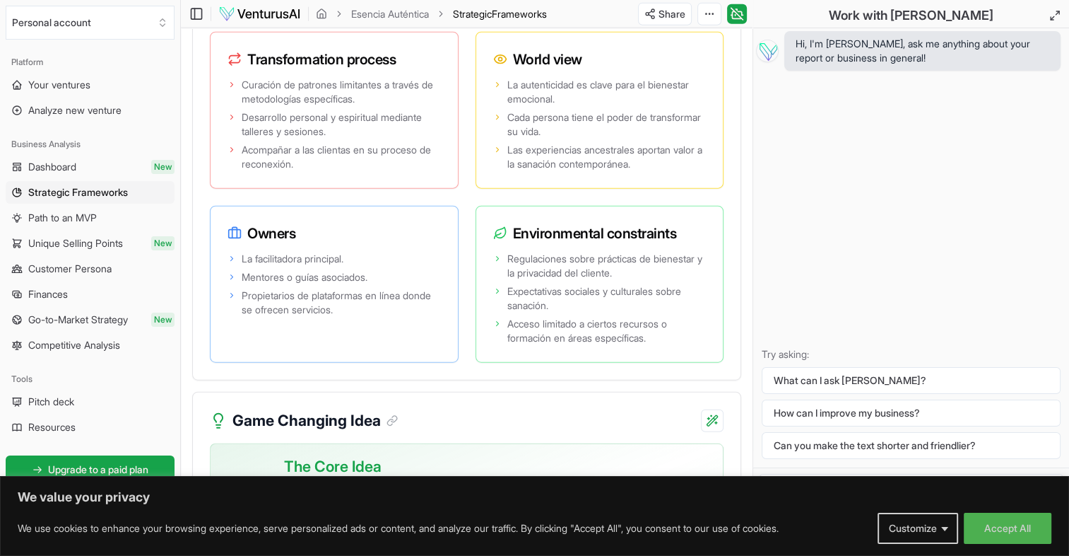
click at [929, 302] on div "Hi, I'm [PERSON_NAME], ask me anything about your report or business in general…" at bounding box center [911, 247] width 316 height 439
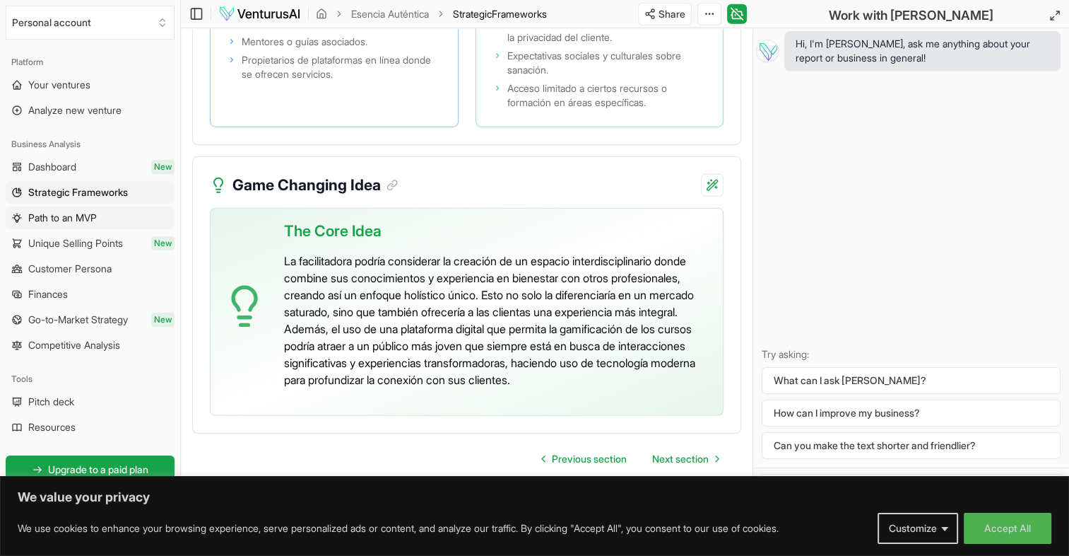
click at [70, 219] on span "Path to an MVP" at bounding box center [62, 218] width 69 height 14
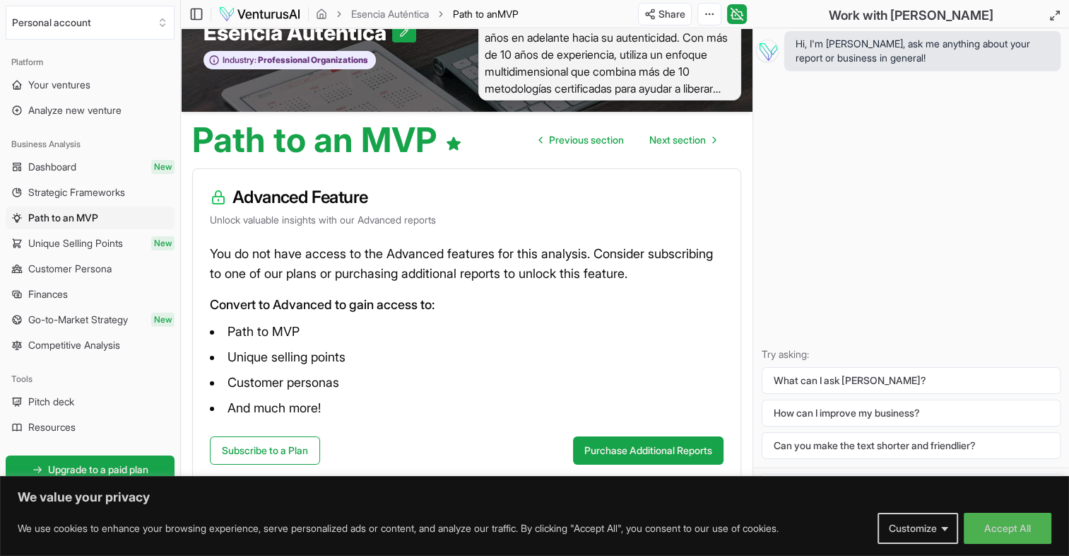
scroll to position [57, 0]
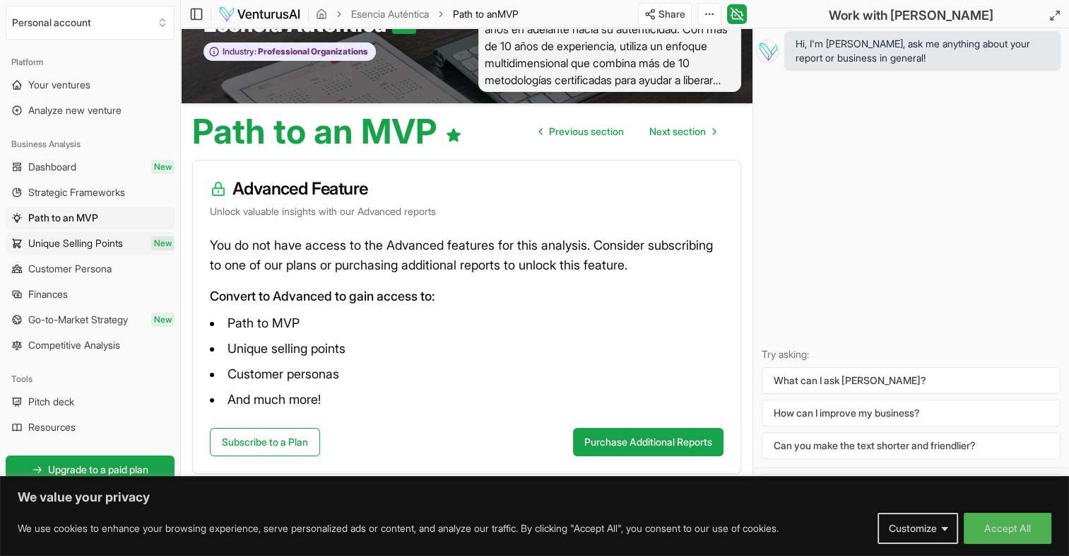
click at [92, 246] on span "Unique Selling Points" at bounding box center [75, 243] width 95 height 14
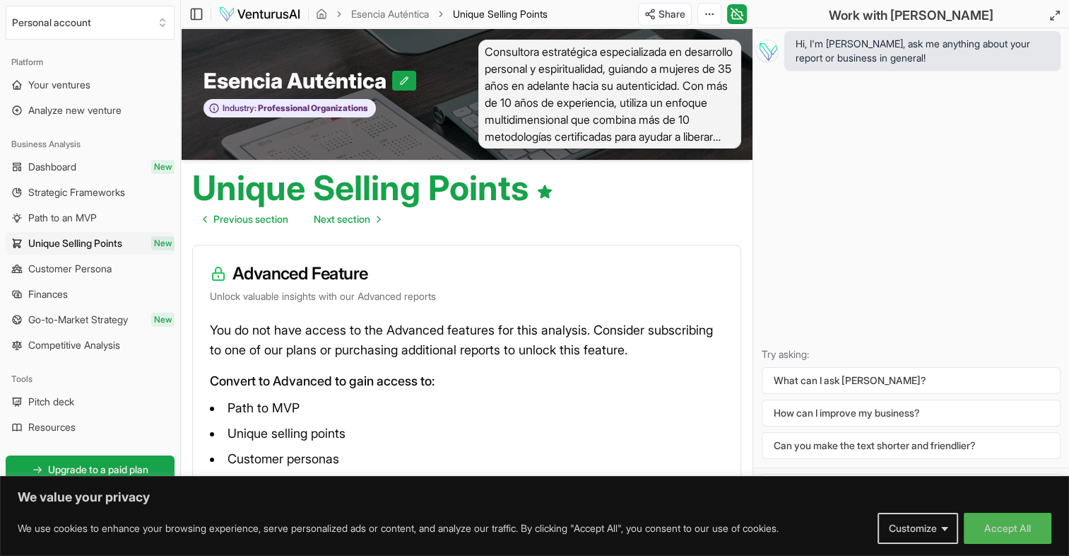
scroll to position [85, 0]
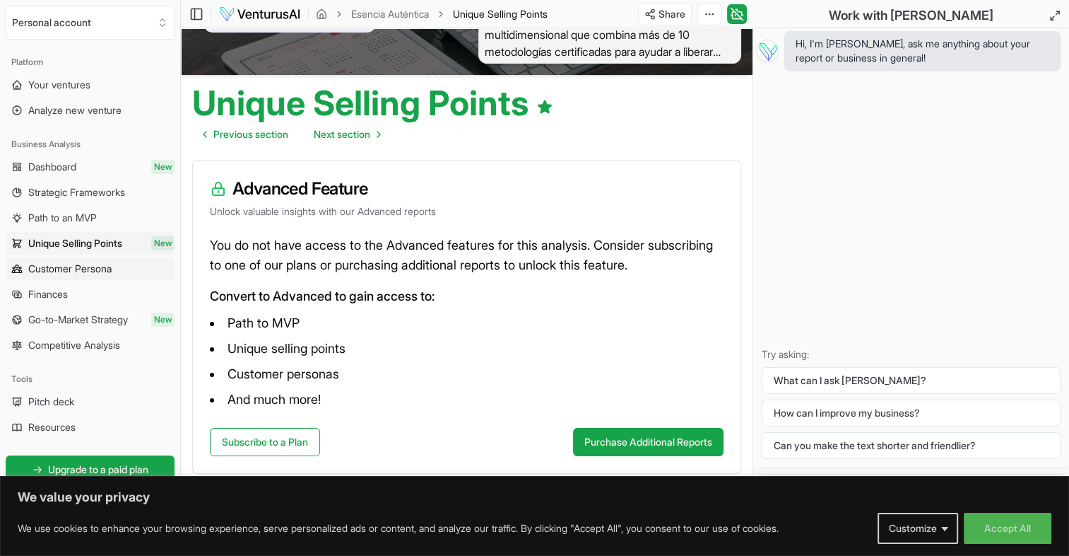
click at [82, 269] on span "Customer Persona" at bounding box center [69, 269] width 83 height 14
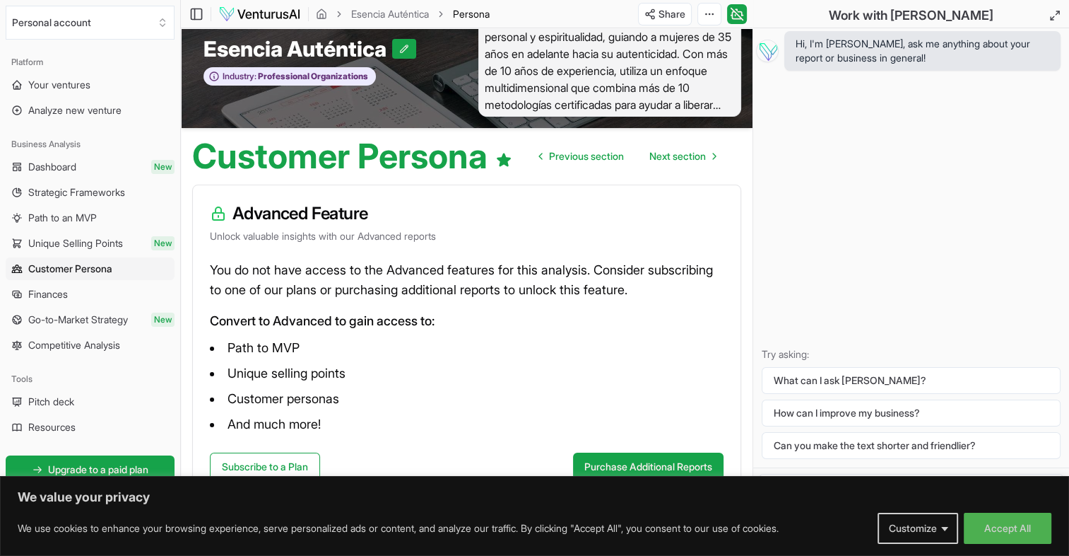
scroll to position [57, 0]
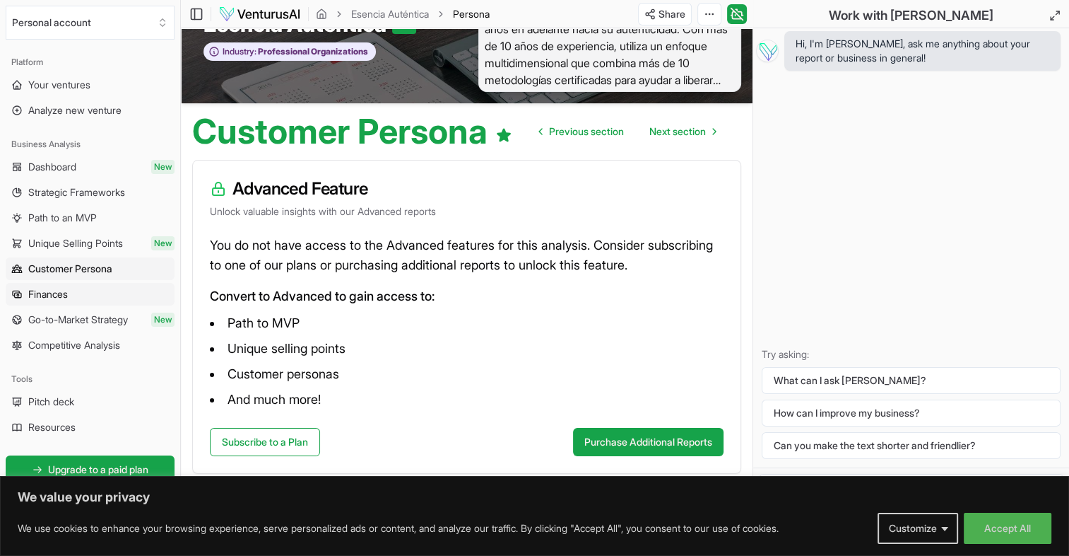
click at [52, 293] on span "Finances" at bounding box center [48, 294] width 40 height 14
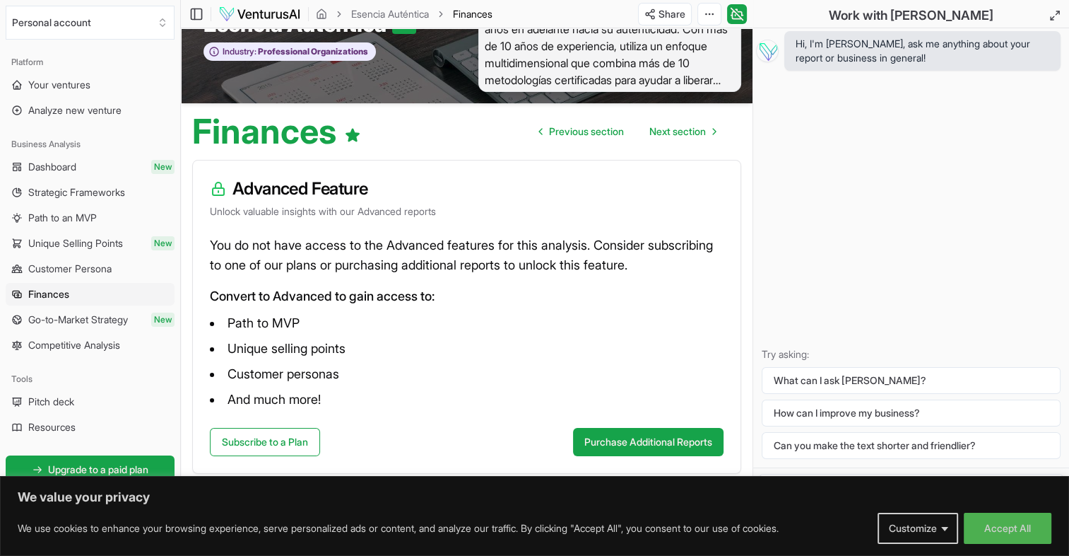
scroll to position [52, 0]
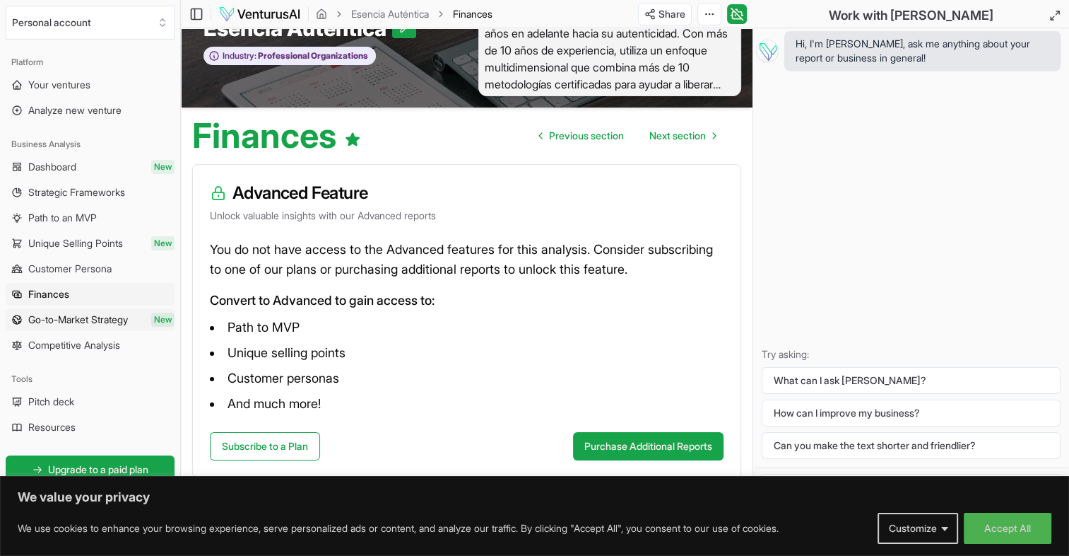
click at [96, 318] on span "Go-to-Market Strategy" at bounding box center [78, 319] width 100 height 14
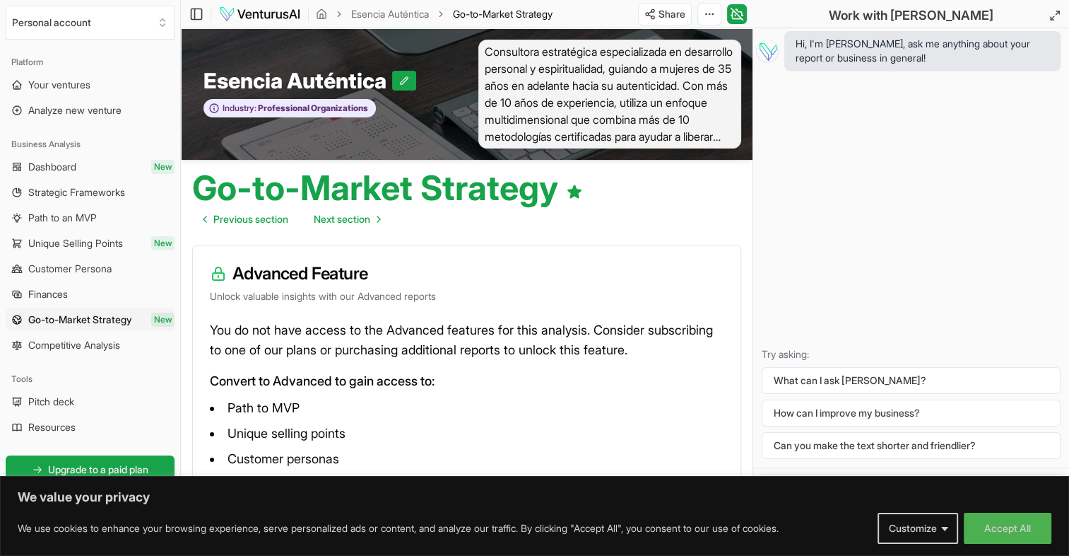
click at [86, 346] on span "Competitive Analysis" at bounding box center [74, 345] width 92 height 14
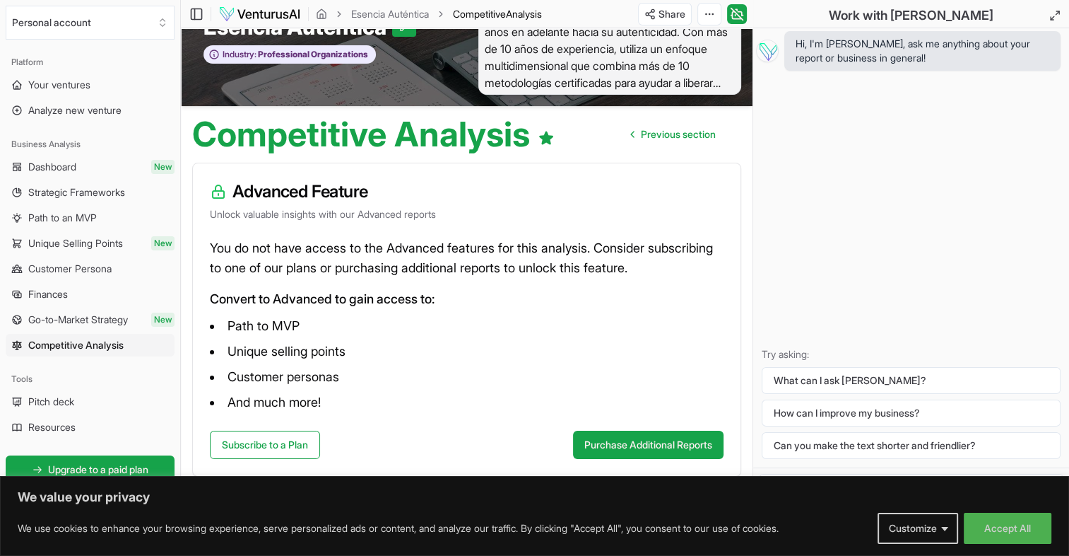
scroll to position [57, 0]
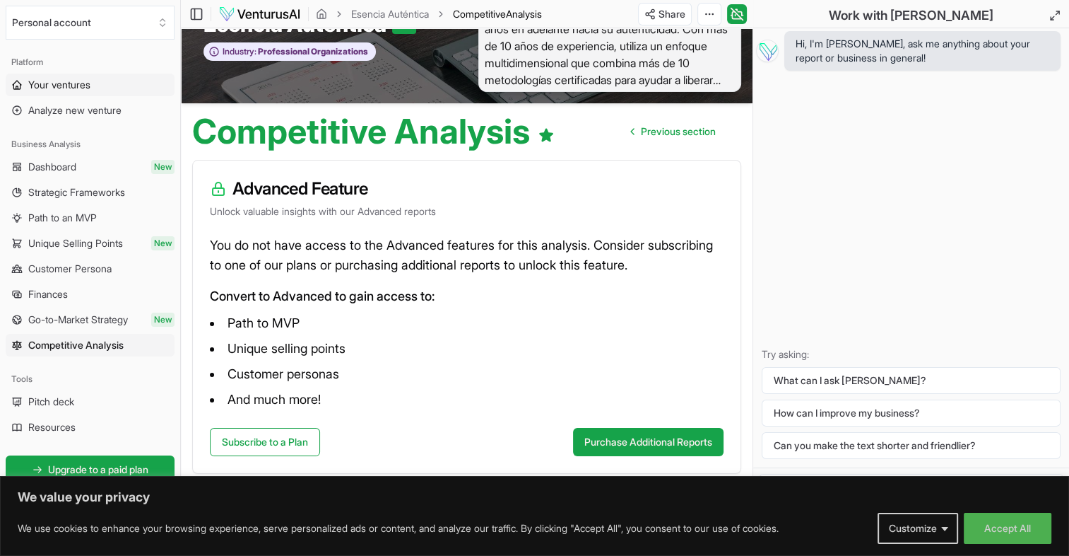
click at [84, 92] on link "Your ventures" at bounding box center [90, 85] width 169 height 23
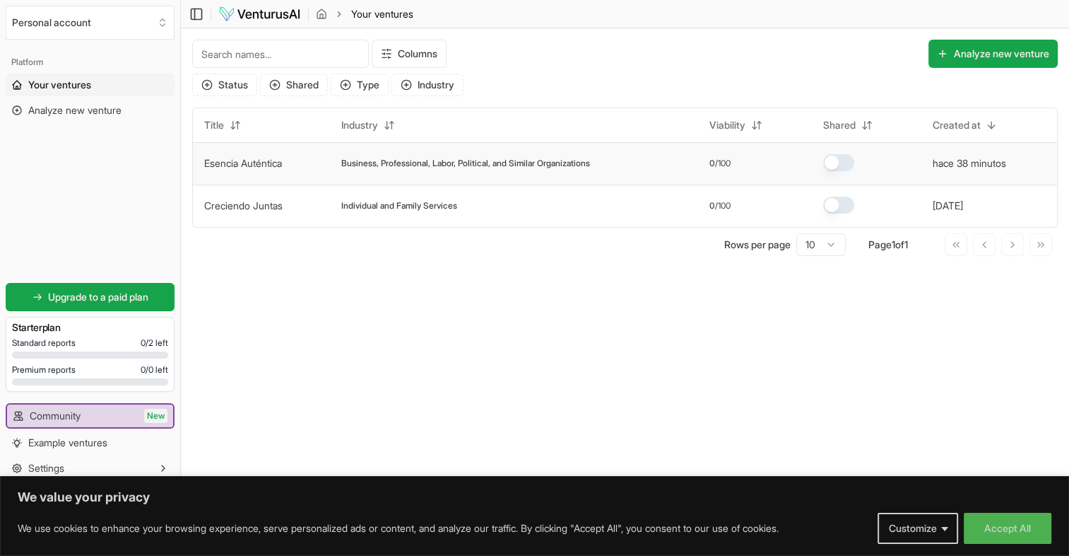
click at [392, 168] on span "Business, Professional, Labor, Political, and Similar Organizations" at bounding box center [465, 163] width 249 height 11
click at [520, 158] on span "Business, Professional, Labor, Political, and Similar Organizations" at bounding box center [465, 163] width 249 height 11
click at [532, 162] on span "Business, Professional, Labor, Political, and Similar Organizations" at bounding box center [465, 163] width 249 height 11
click at [121, 112] on span "Analyze new venture" at bounding box center [74, 110] width 93 height 14
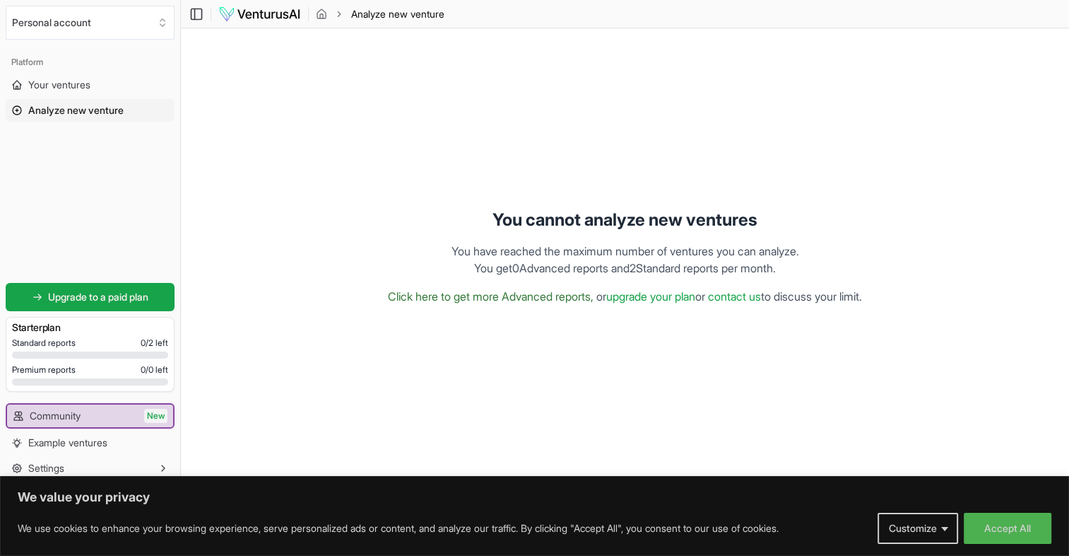
click at [460, 298] on link "Click here to get more Advanced reports," at bounding box center [491, 296] width 206 height 14
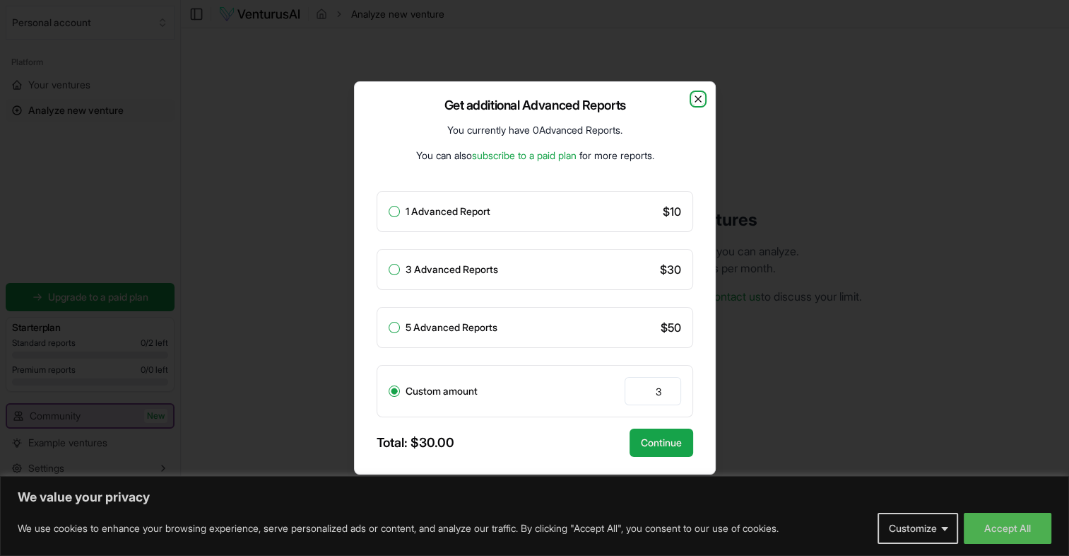
click at [700, 103] on icon "button" at bounding box center [698, 98] width 11 height 11
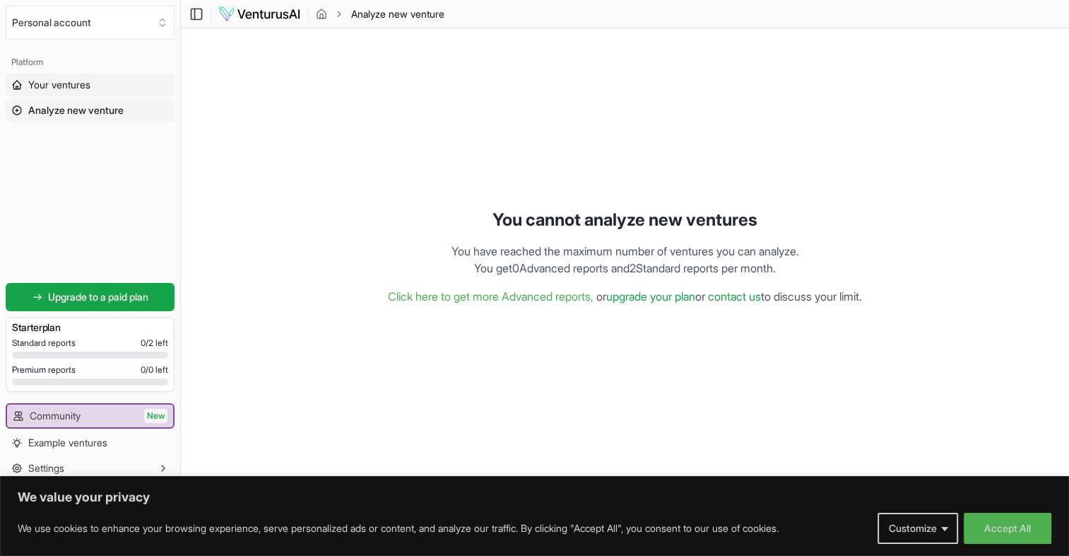
click at [59, 86] on span "Your ventures" at bounding box center [59, 85] width 62 height 14
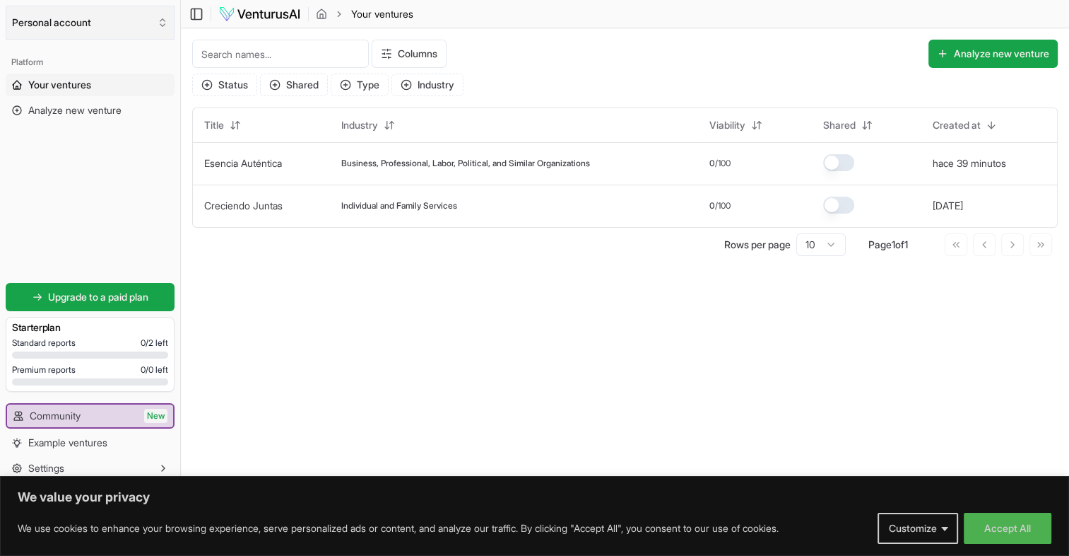
click at [165, 26] on icon "Select an organization" at bounding box center [162, 22] width 11 height 11
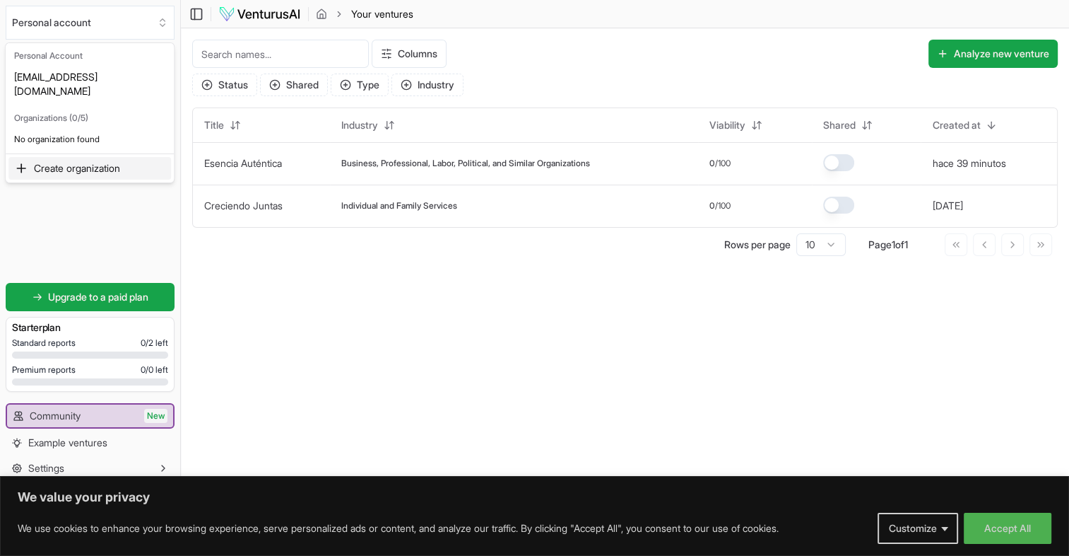
click at [125, 213] on html "We value your privacy We use cookies to enhance your browsing experience, serve…" at bounding box center [534, 278] width 1069 height 556
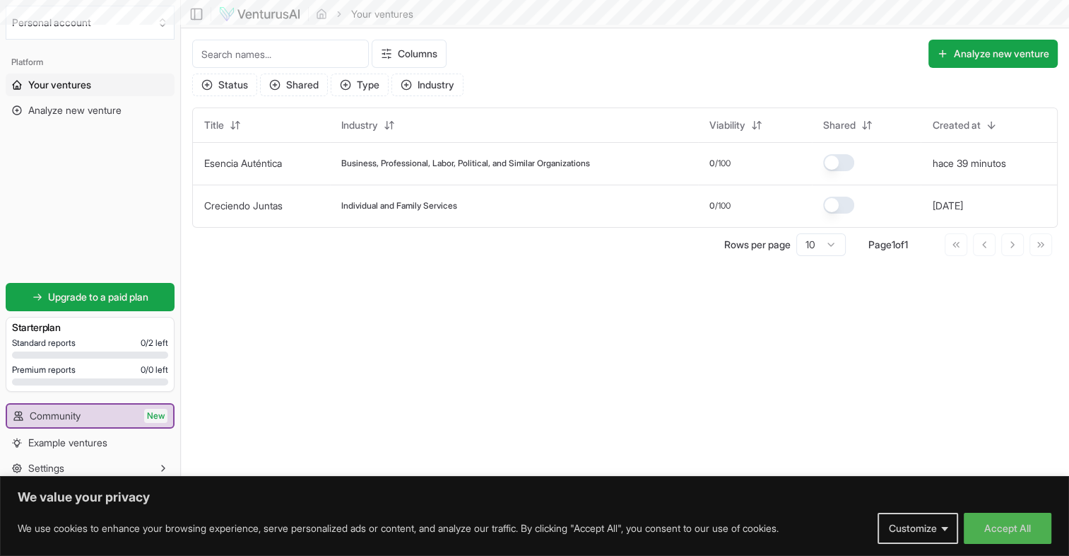
scroll to position [57, 0]
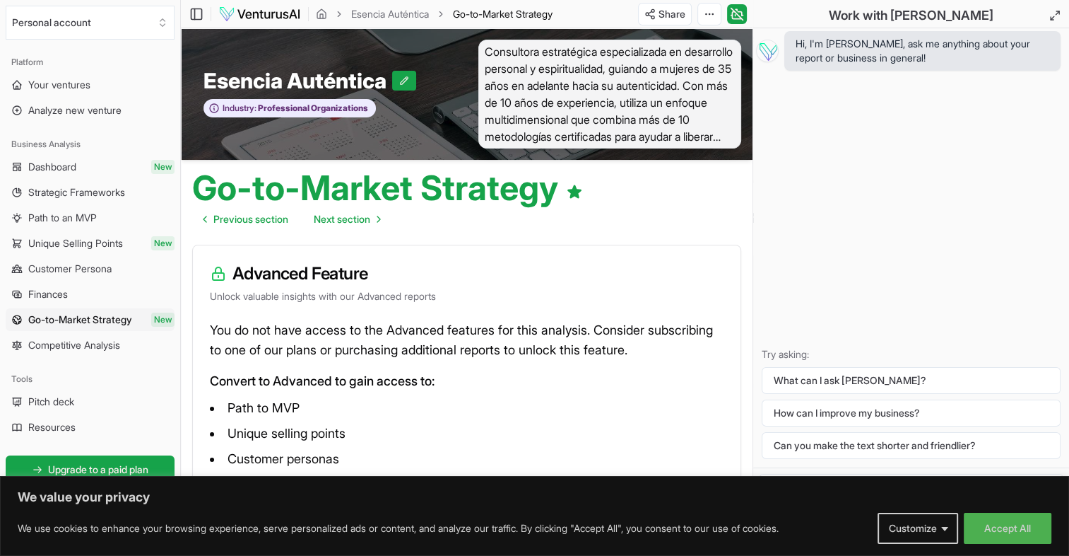
click at [51, 401] on span "Pitch deck" at bounding box center [51, 401] width 46 height 14
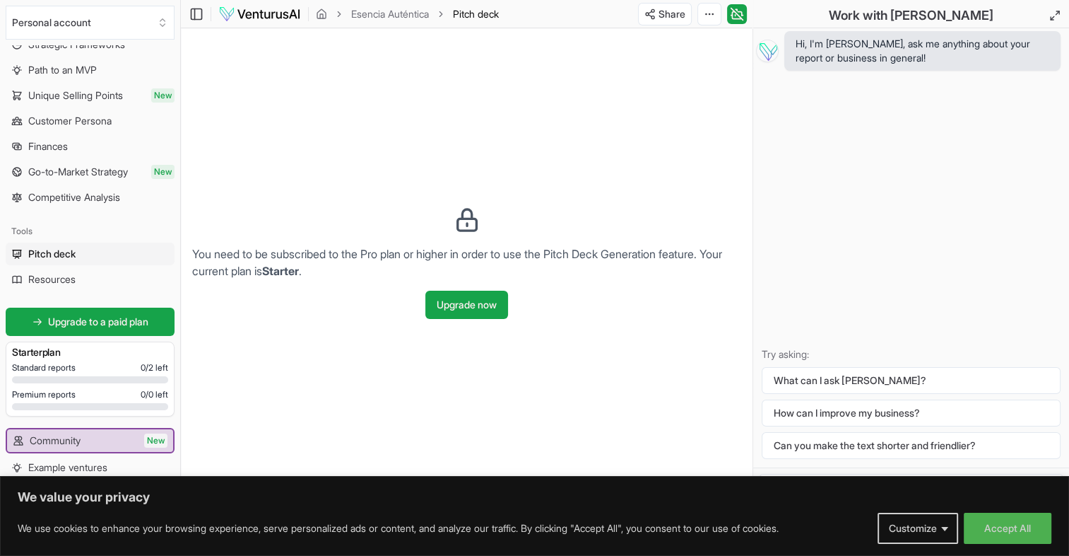
scroll to position [172, 0]
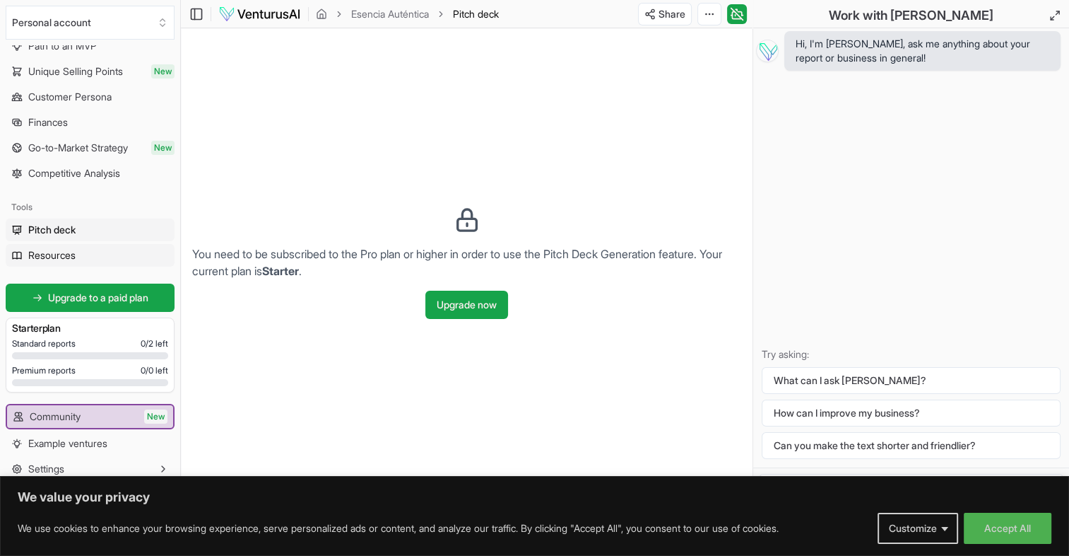
click at [69, 259] on span "Resources" at bounding box center [51, 255] width 47 height 14
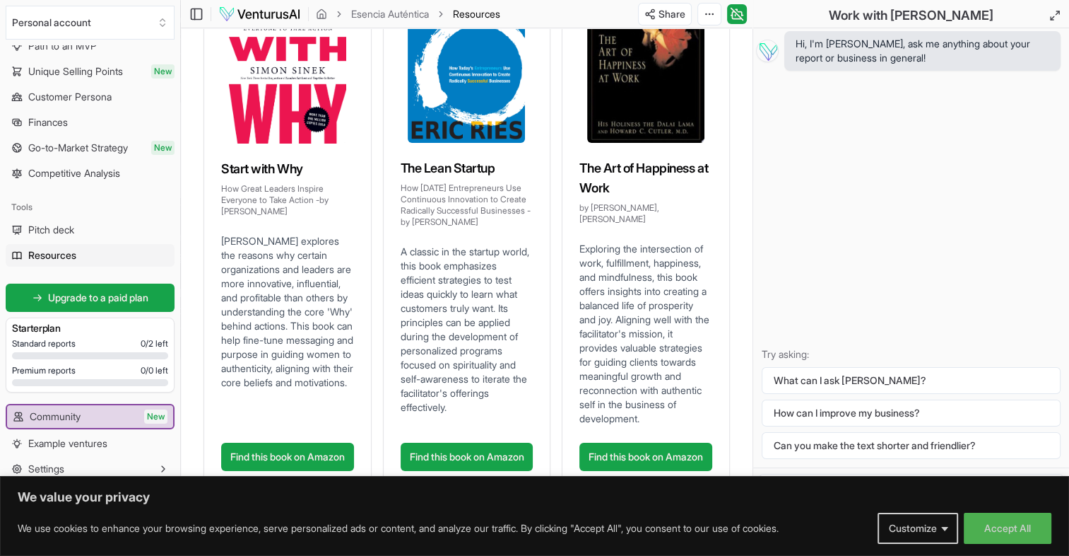
scroll to position [223, 0]
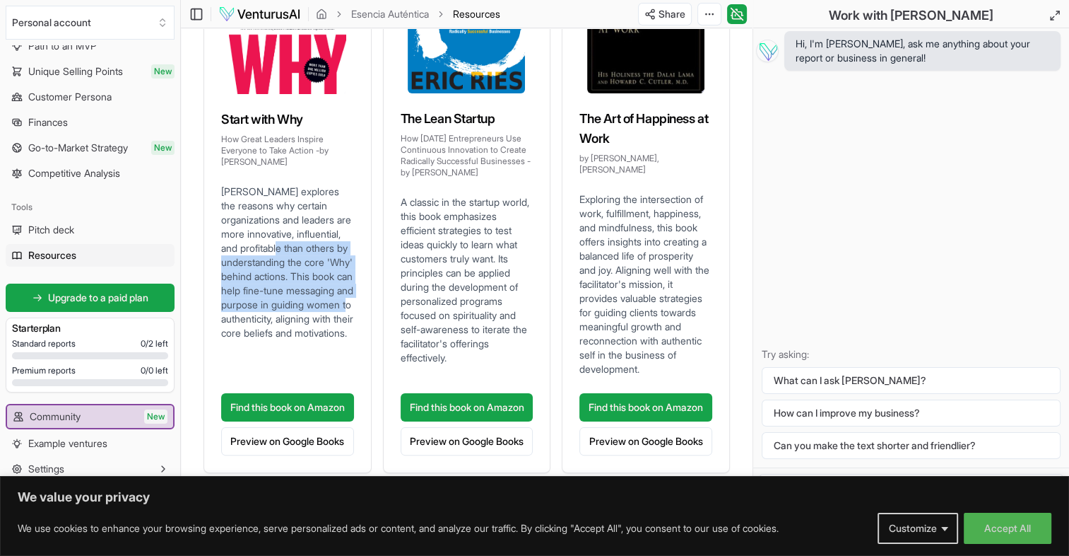
drag, startPoint x: 188, startPoint y: 336, endPoint x: 198, endPoint y: 250, distance: 86.1
click at [198, 250] on div "Books Courses Coming Soon Papers Coming Soon Accelerators Coming Soon Start wit…" at bounding box center [467, 163] width 572 height 641
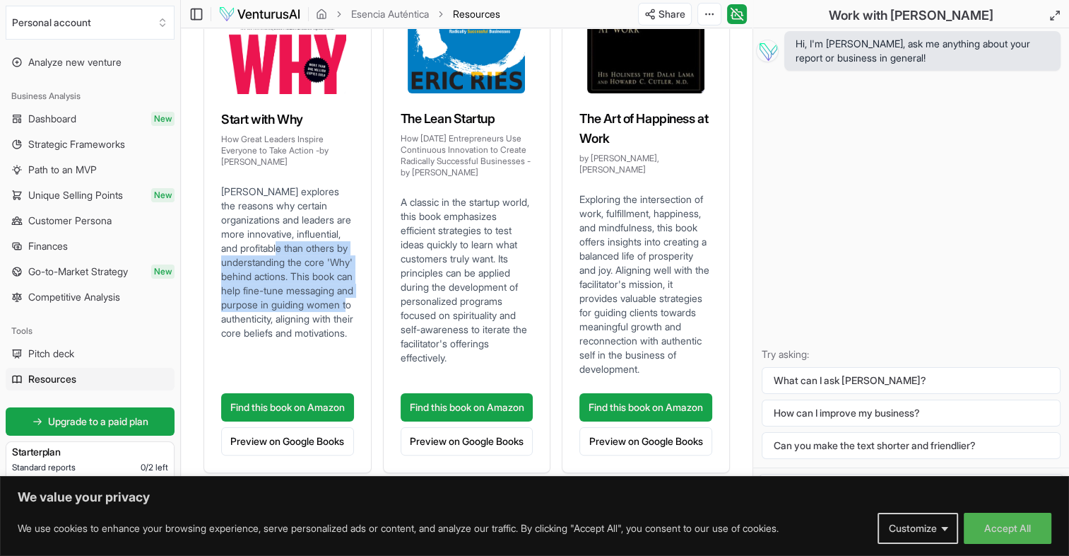
scroll to position [0, 0]
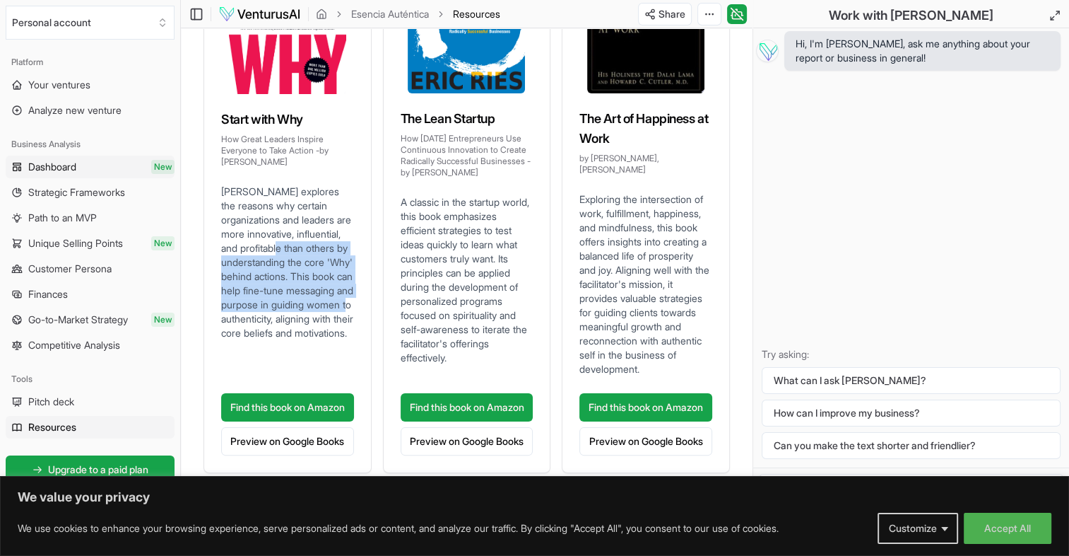
click at [93, 163] on link "Dashboard New" at bounding box center [90, 167] width 169 height 23
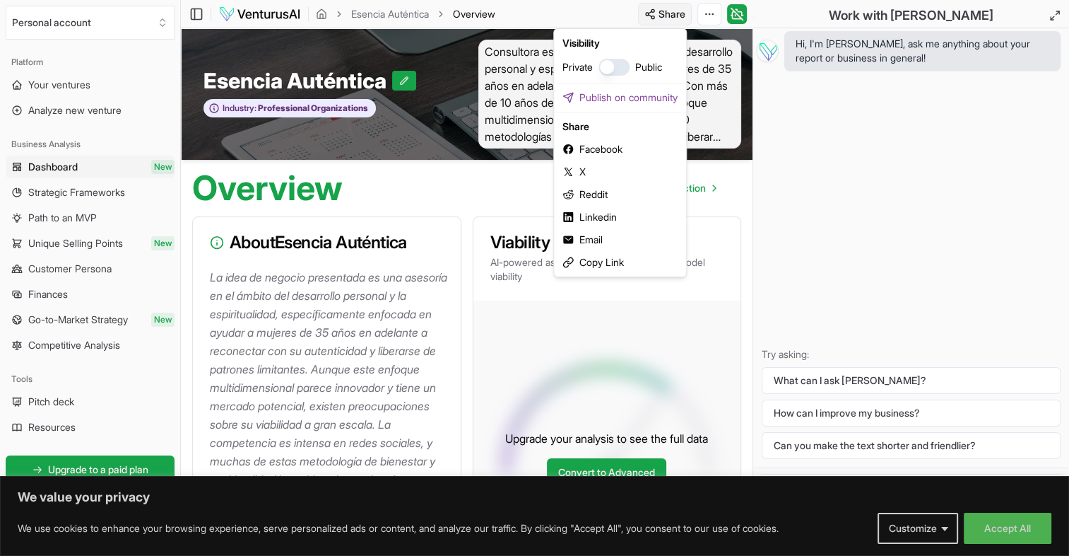
click at [650, 16] on html "We value your privacy We use cookies to enhance your browsing experience, serve…" at bounding box center [534, 278] width 1069 height 556
click at [597, 242] on div "Email" at bounding box center [620, 239] width 127 height 23
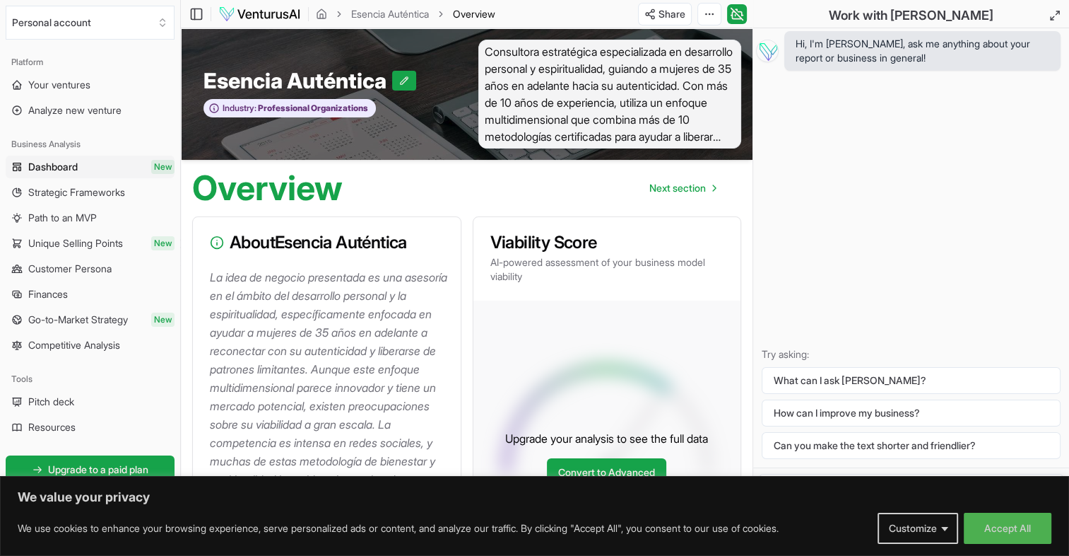
click at [773, 187] on div "Hi, I'm [PERSON_NAME], ask me anything about your report or business in general…" at bounding box center [911, 247] width 316 height 439
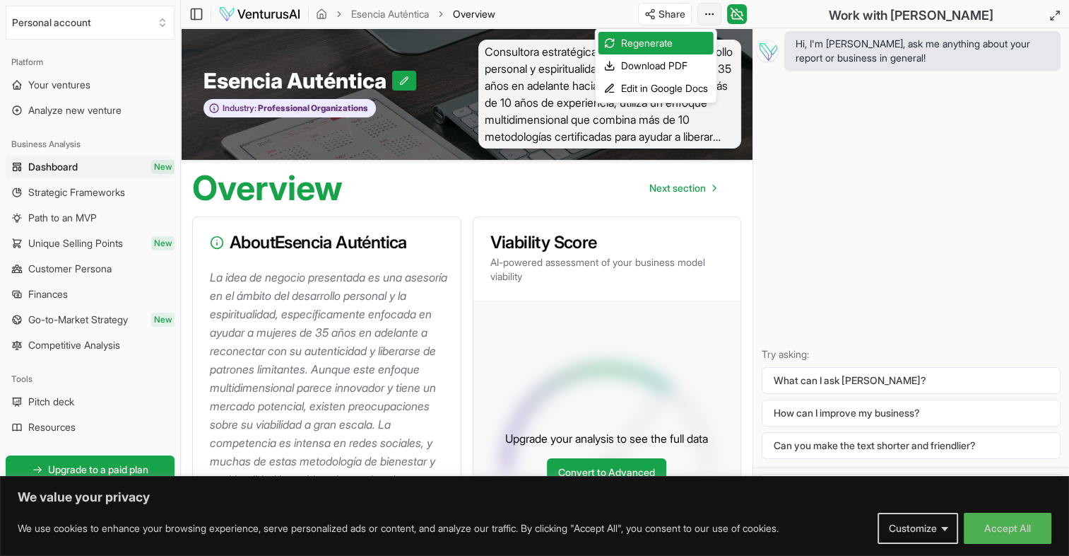
click at [711, 18] on html "We value your privacy We use cookies to enhance your browsing experience, serve…" at bounding box center [534, 278] width 1069 height 556
click at [654, 69] on div "Download PDF" at bounding box center [656, 65] width 115 height 23
click at [710, 13] on html "We value your privacy We use cookies to enhance your browsing experience, serve…" at bounding box center [534, 278] width 1069 height 556
click at [855, 95] on html "We value your privacy We use cookies to enhance your browsing experience, serve…" at bounding box center [534, 278] width 1069 height 556
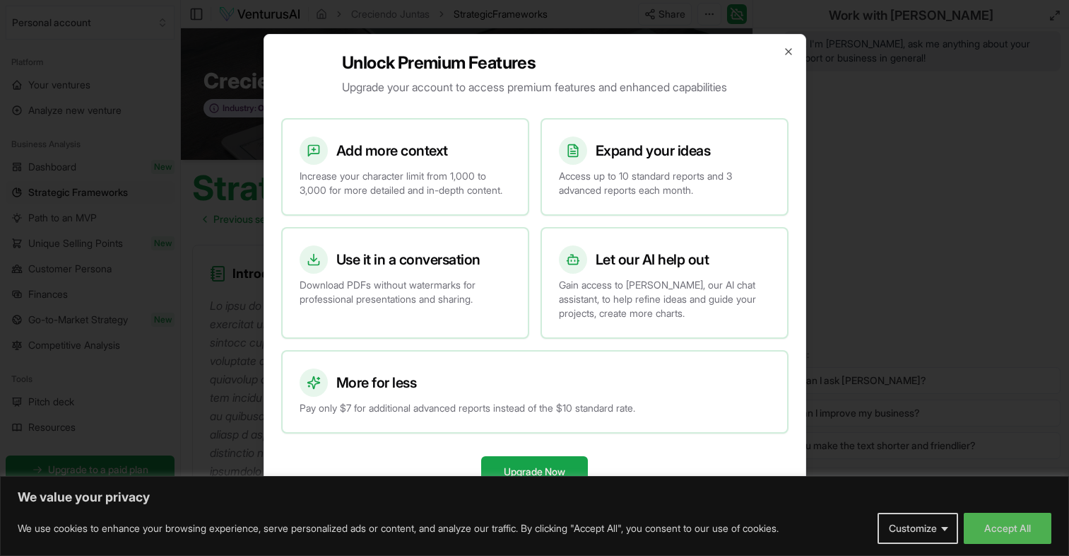
scroll to position [840, 0]
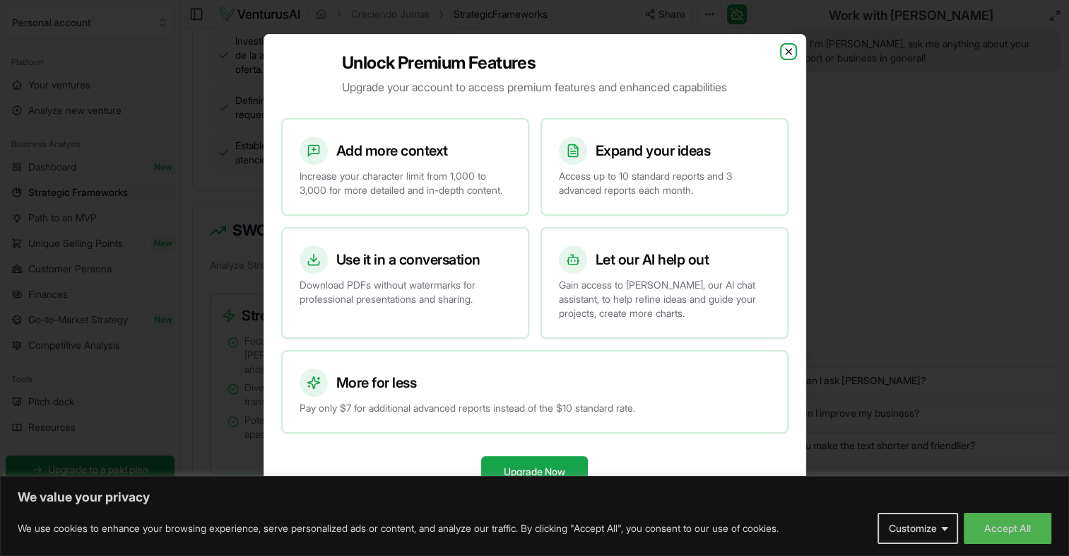
click at [790, 49] on icon "button" at bounding box center [789, 52] width 6 height 6
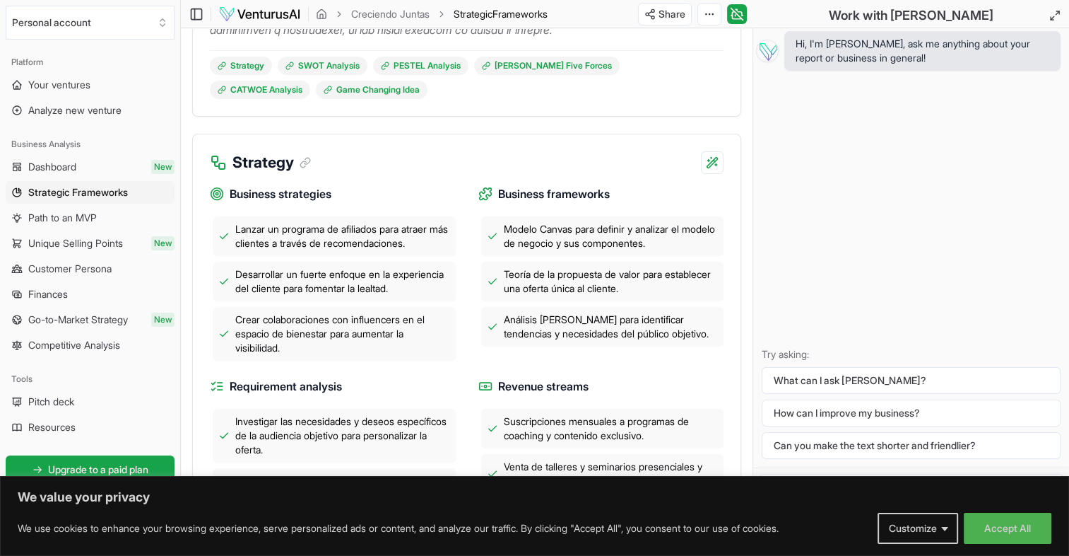
scroll to position [482, 0]
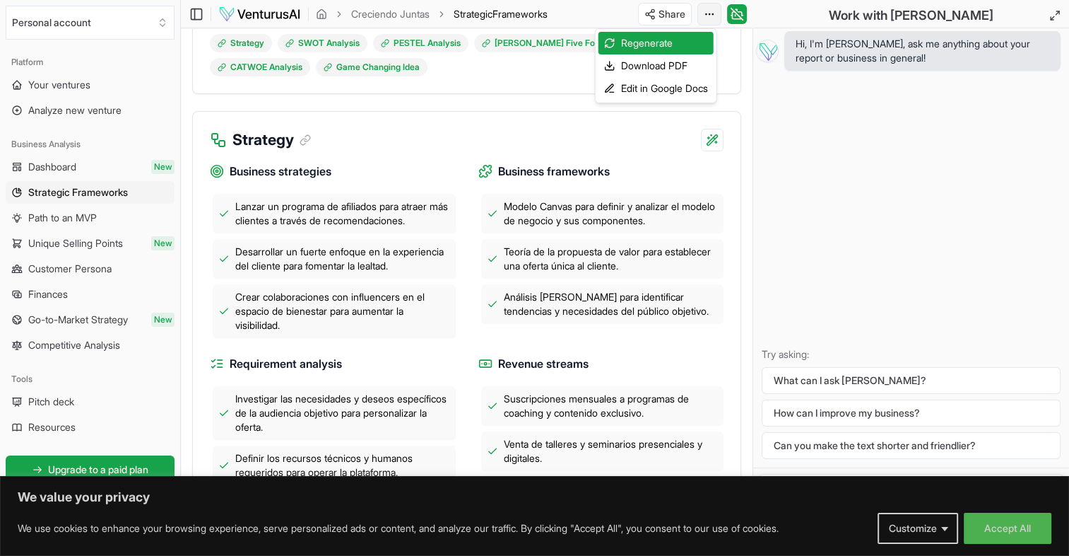
click at [630, 66] on div "Download PDF" at bounding box center [656, 65] width 115 height 23
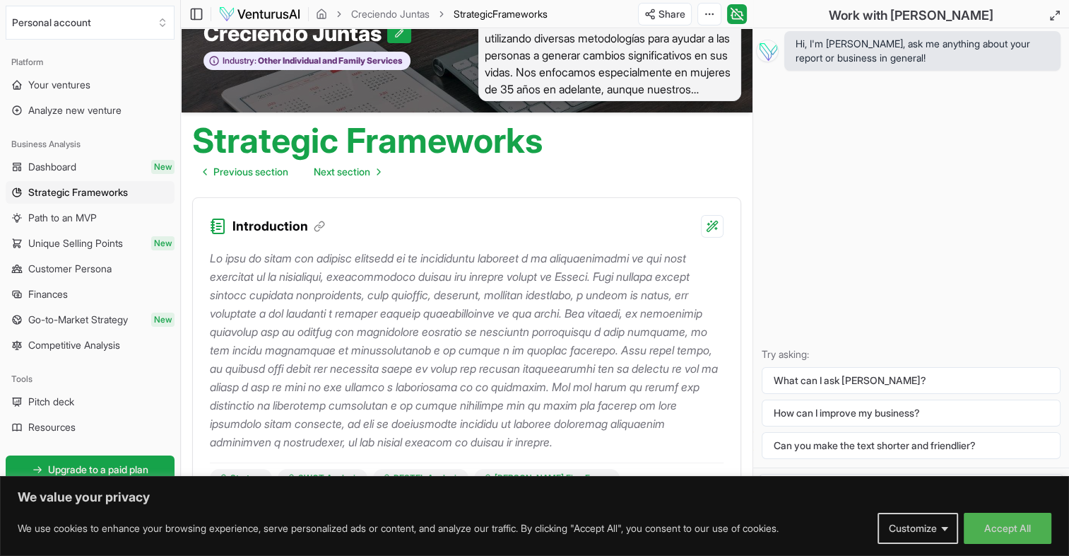
scroll to position [0, 0]
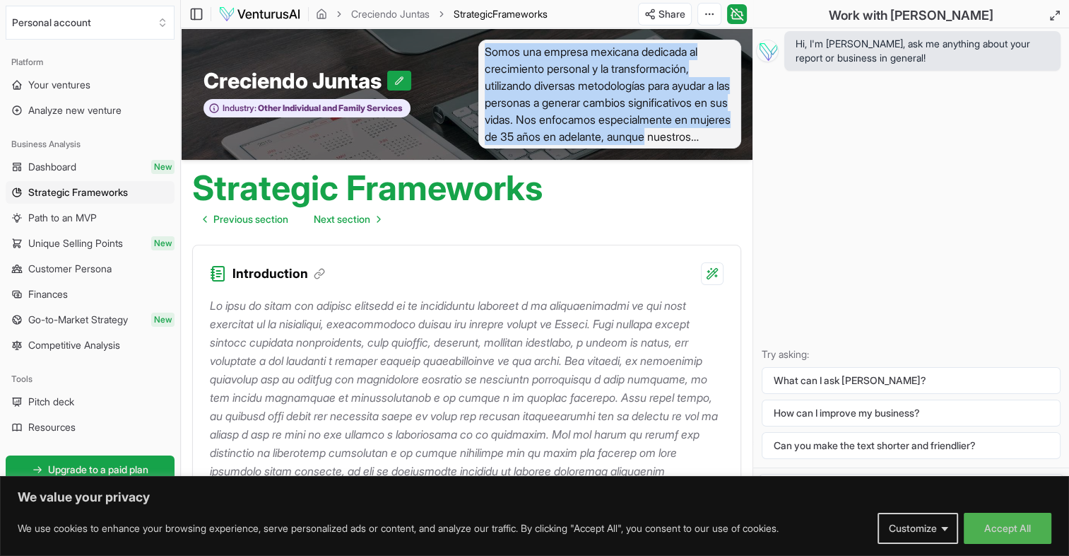
drag, startPoint x: 485, startPoint y: 49, endPoint x: 729, endPoint y: 136, distance: 258.7
click at [729, 136] on span "Somos una empresa mexicana dedicada al crecimiento personal y la transformación…" at bounding box center [611, 94] width 264 height 109
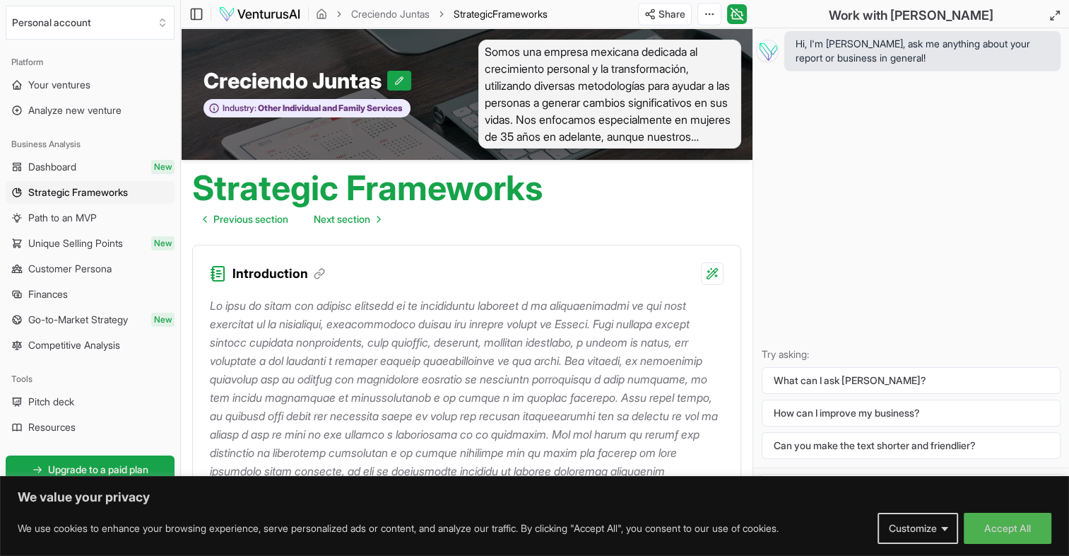
drag, startPoint x: 729, startPoint y: 136, endPoint x: 775, endPoint y: 175, distance: 60.6
click at [775, 175] on div "Hi, I'm [PERSON_NAME], ask me anything about your report or business in general…" at bounding box center [911, 247] width 316 height 439
